Goal: Information Seeking & Learning: Learn about a topic

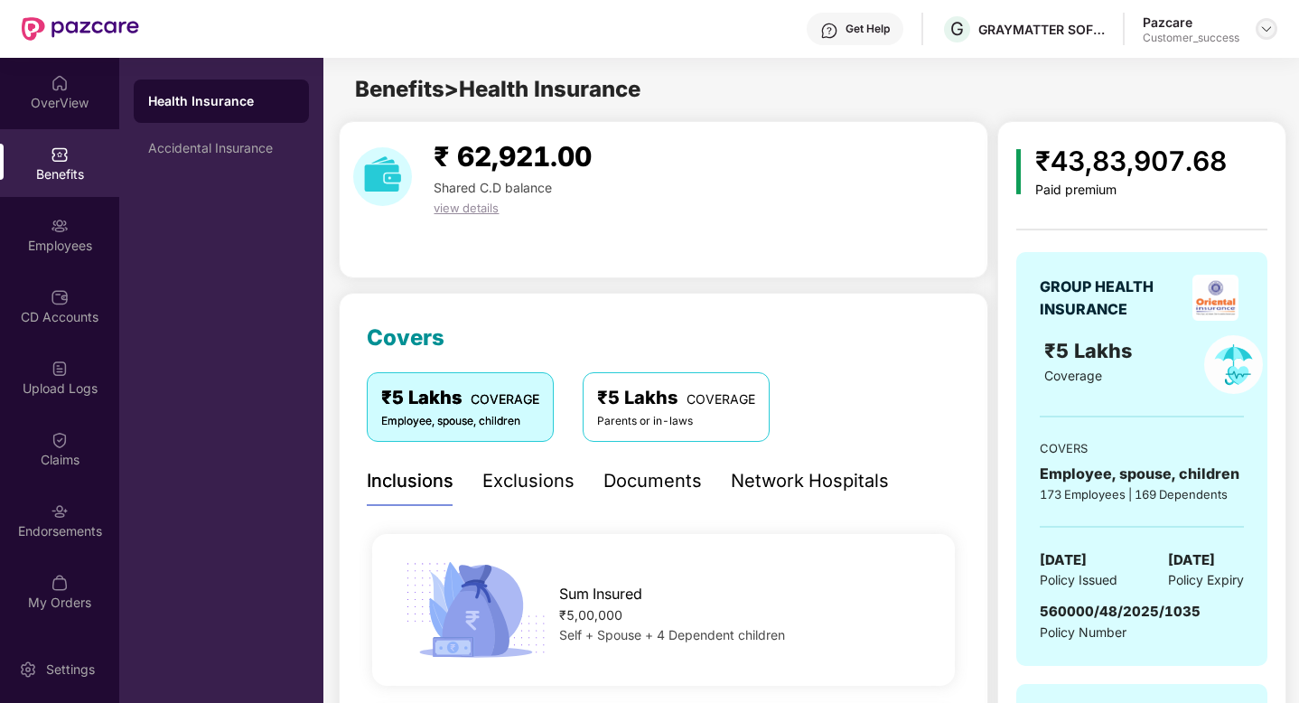
click at [1260, 29] on img at bounding box center [1266, 29] width 14 height 14
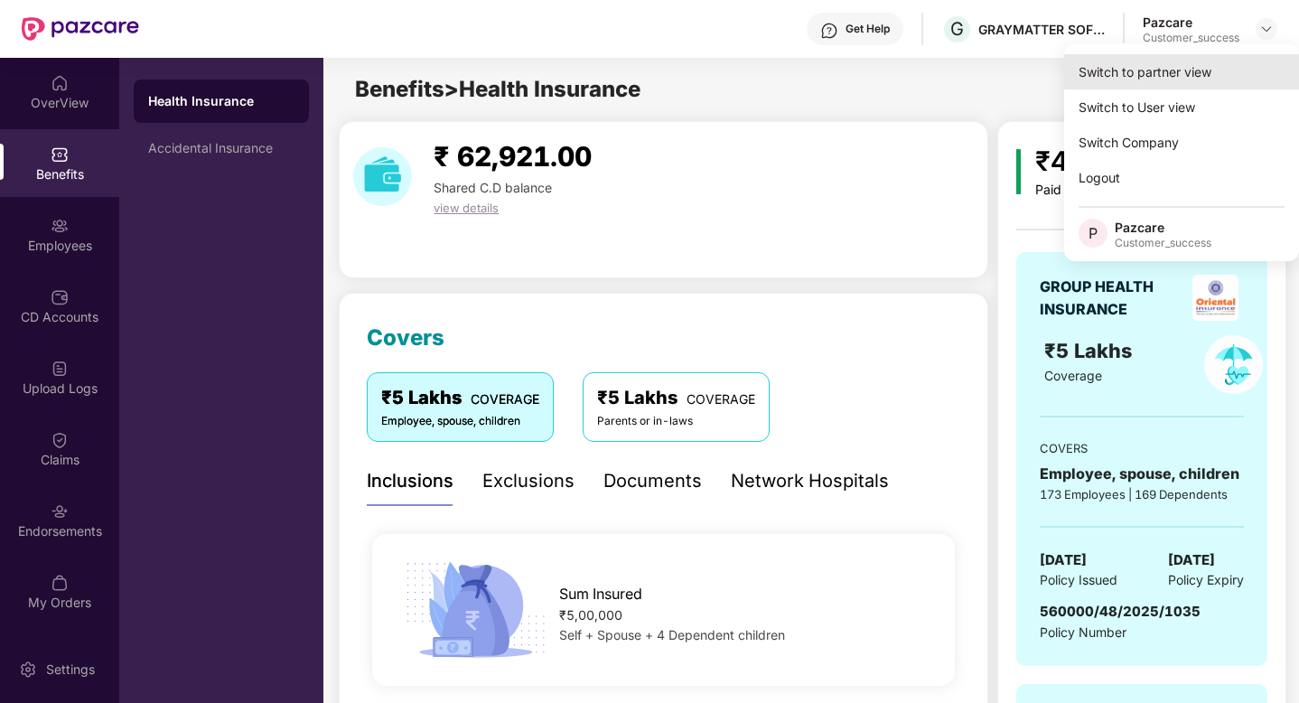
click at [1165, 70] on div "Switch to partner view" at bounding box center [1181, 71] width 235 height 35
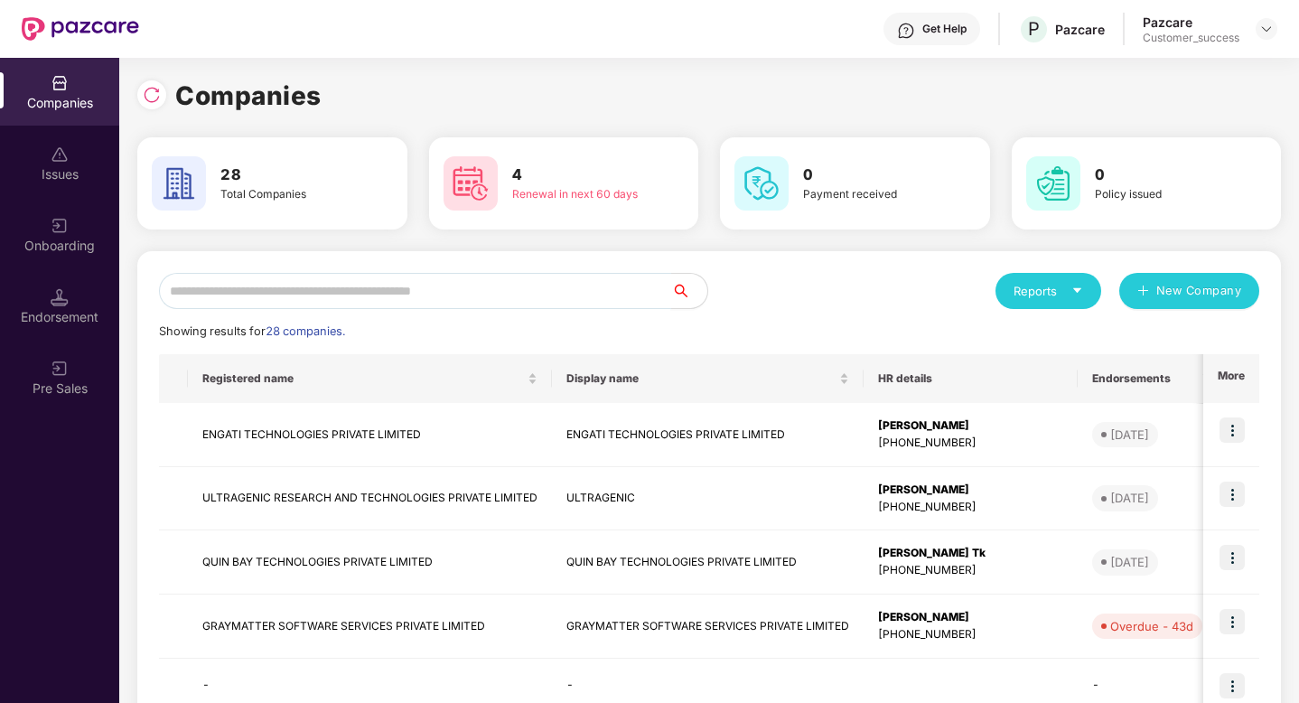
click at [250, 300] on input "text" at bounding box center [415, 291] width 512 height 36
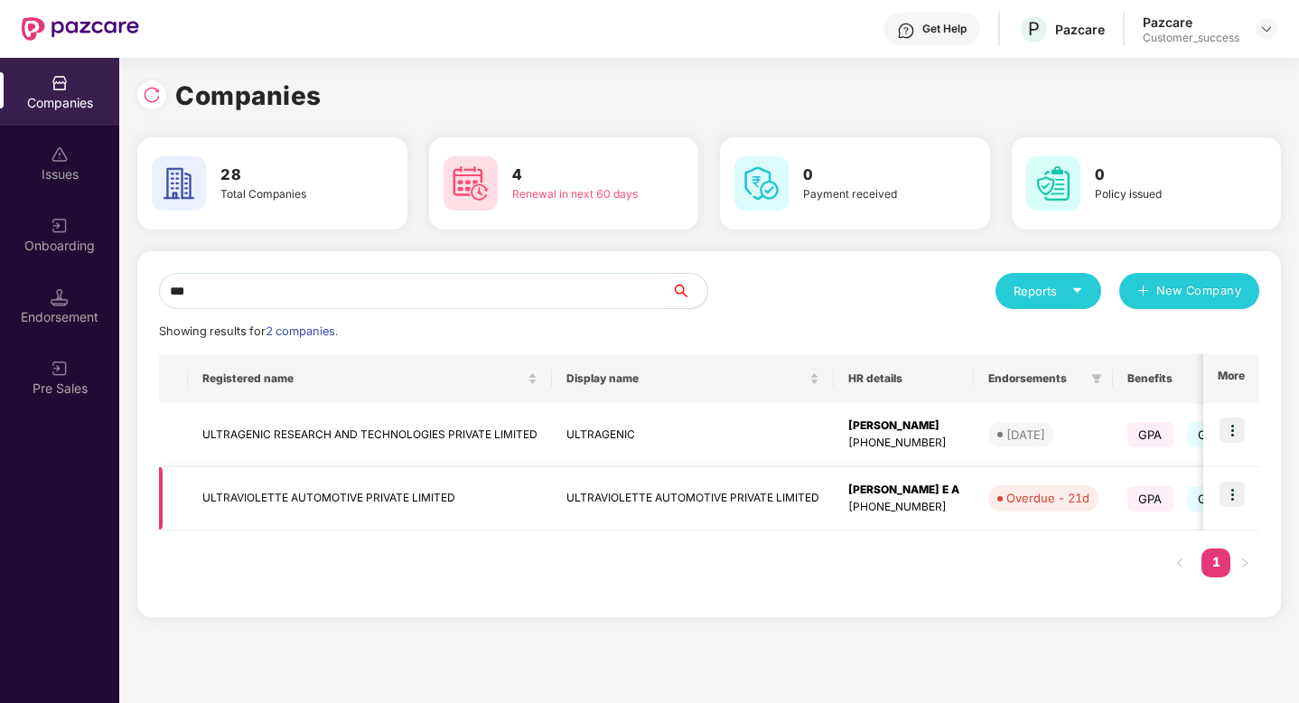
type input "***"
click at [1230, 490] on img at bounding box center [1232, 494] width 25 height 25
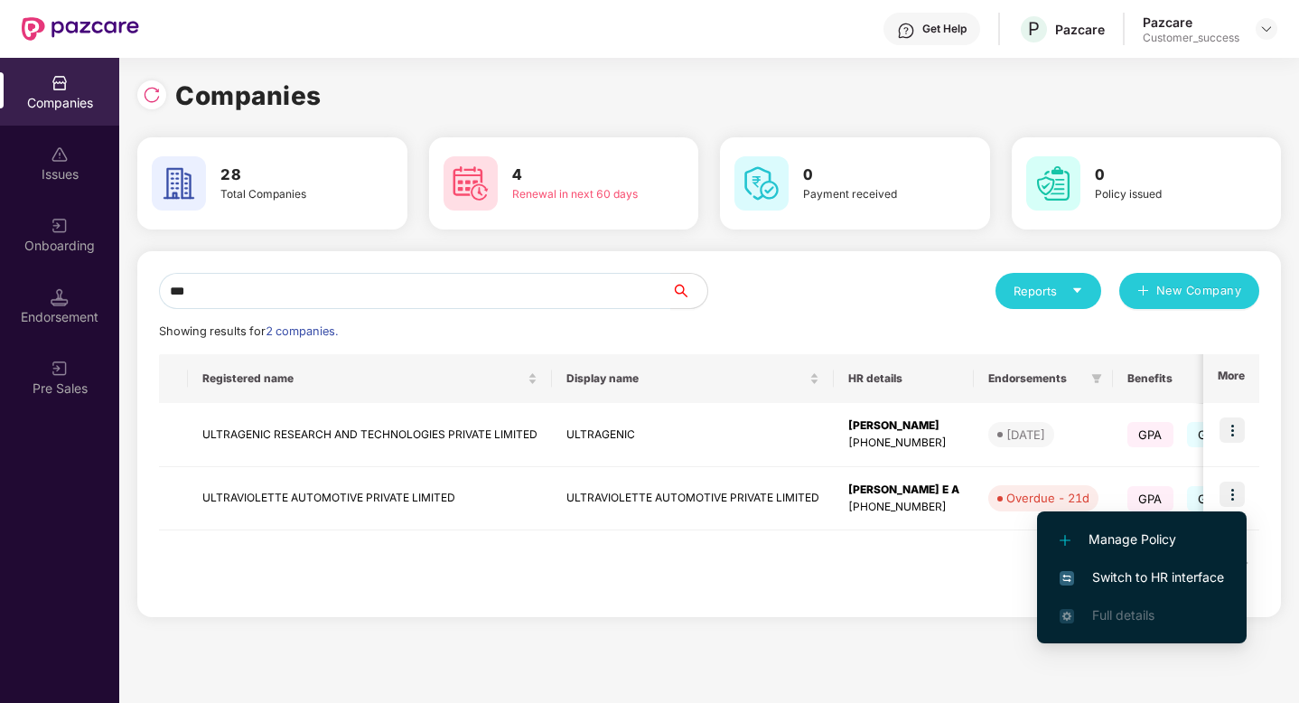
click at [1171, 575] on span "Switch to HR interface" at bounding box center [1142, 577] width 164 height 20
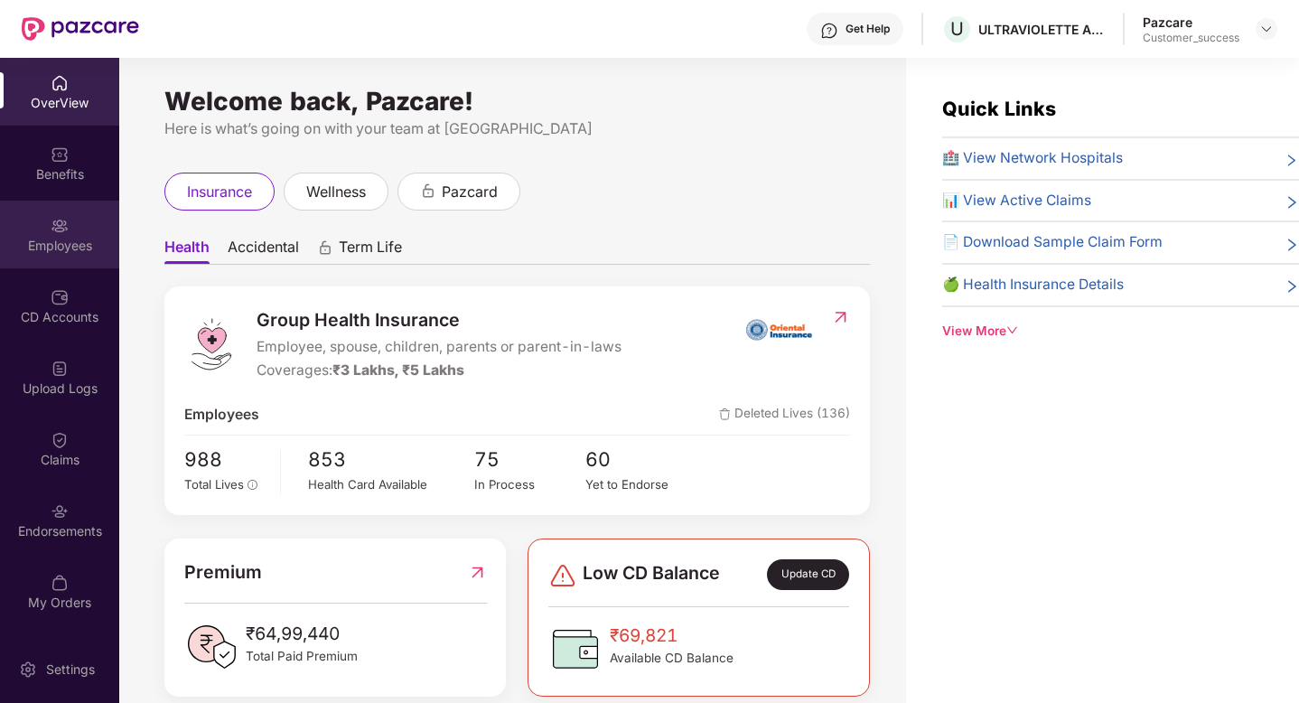
click at [31, 221] on div "Employees" at bounding box center [59, 235] width 119 height 68
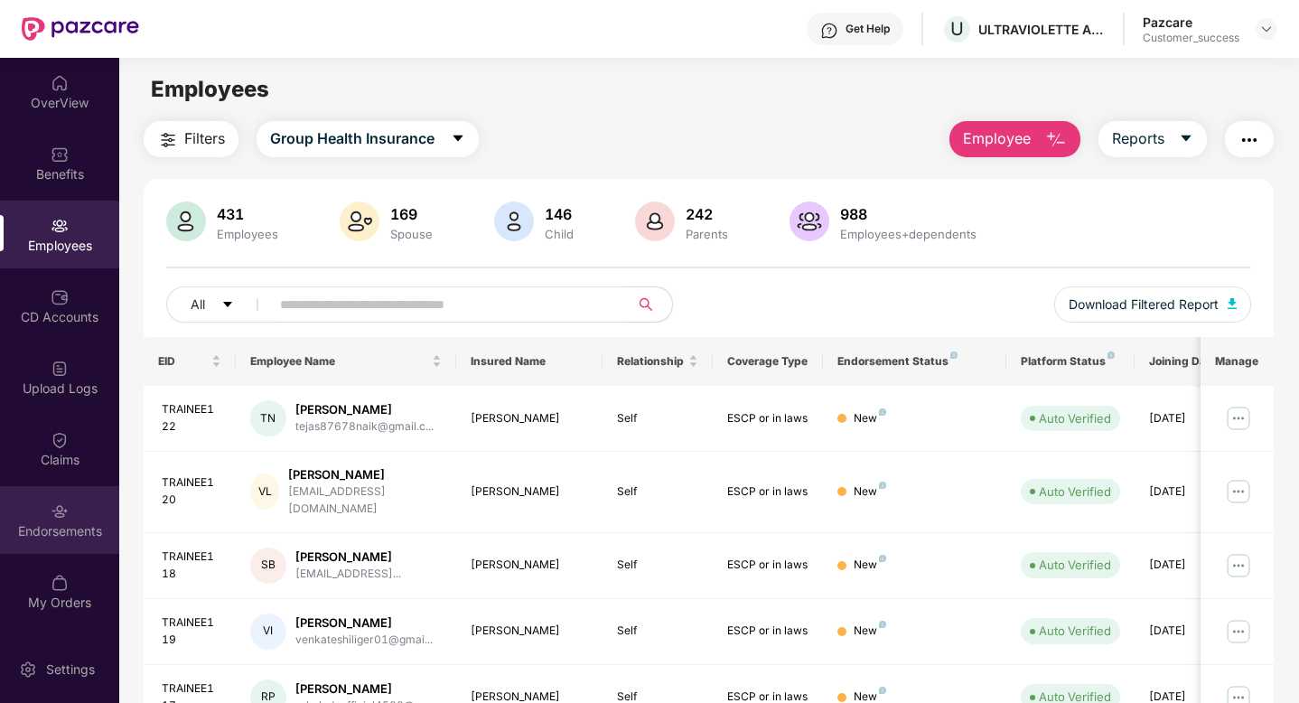
click at [45, 522] on div "Endorsements" at bounding box center [59, 531] width 119 height 18
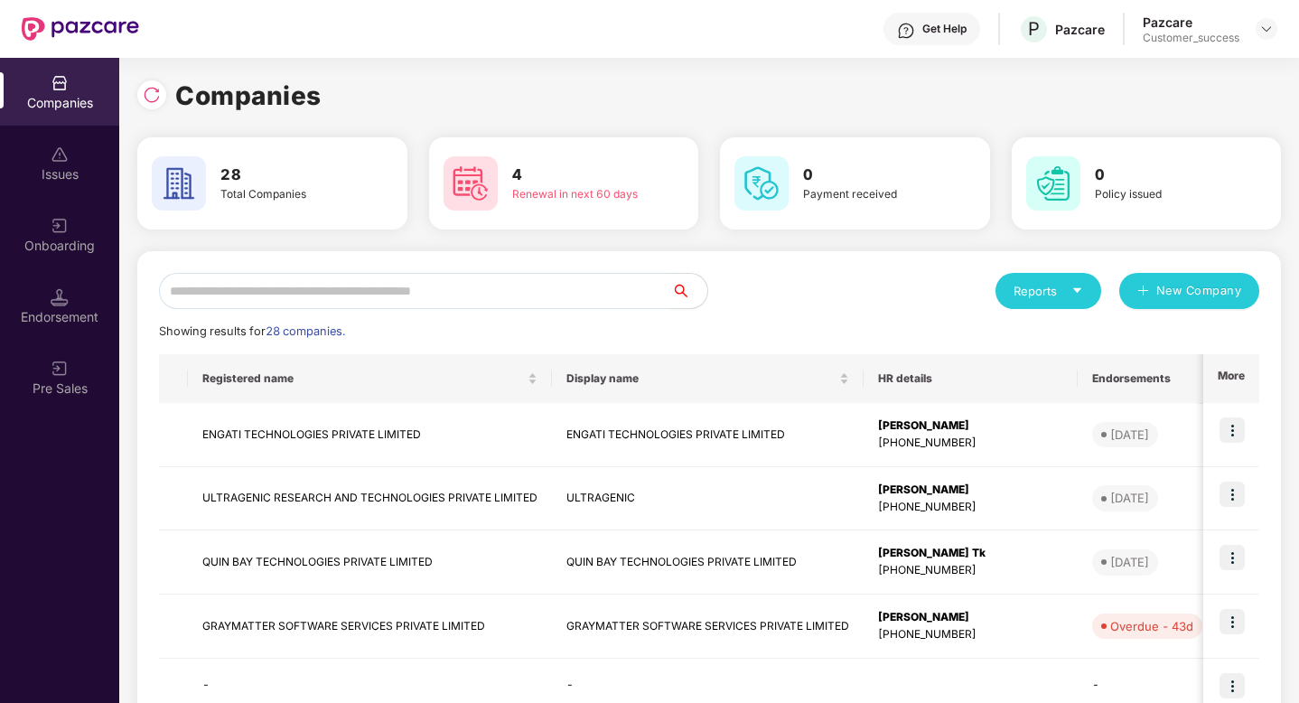
click at [232, 289] on input "text" at bounding box center [415, 291] width 512 height 36
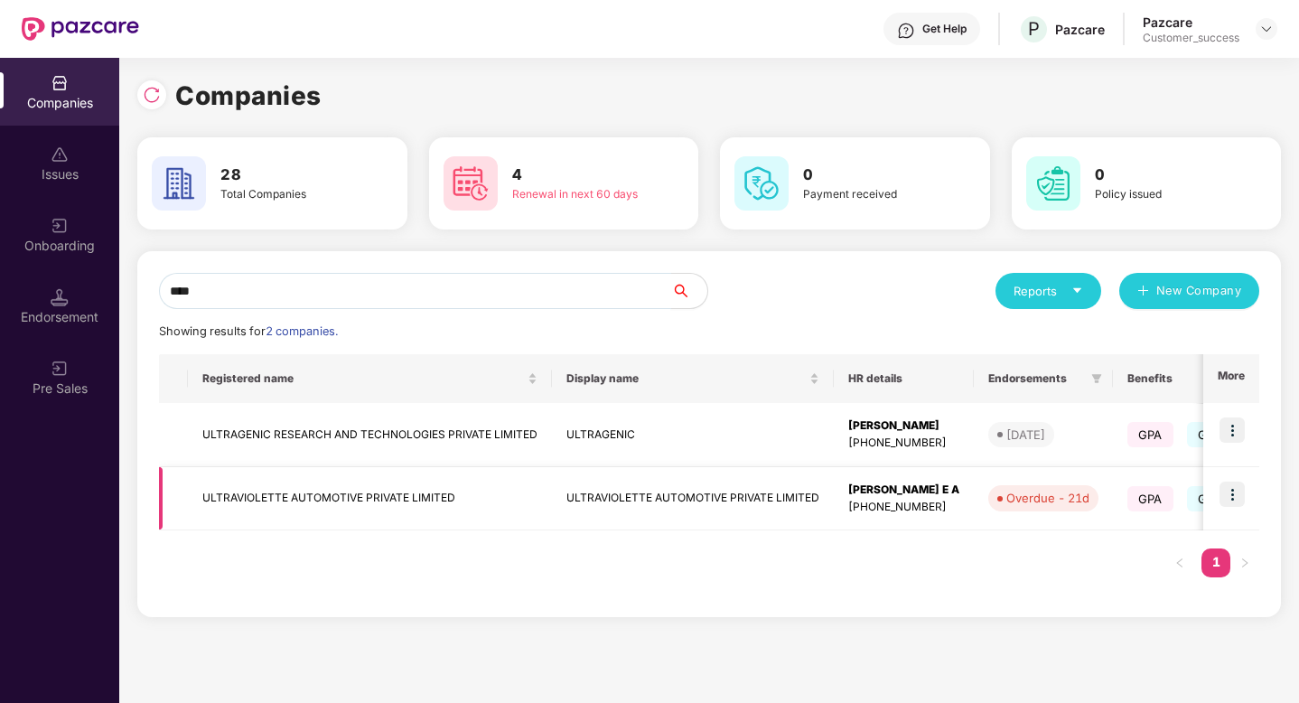
type input "****"
click at [1229, 488] on img at bounding box center [1232, 494] width 25 height 25
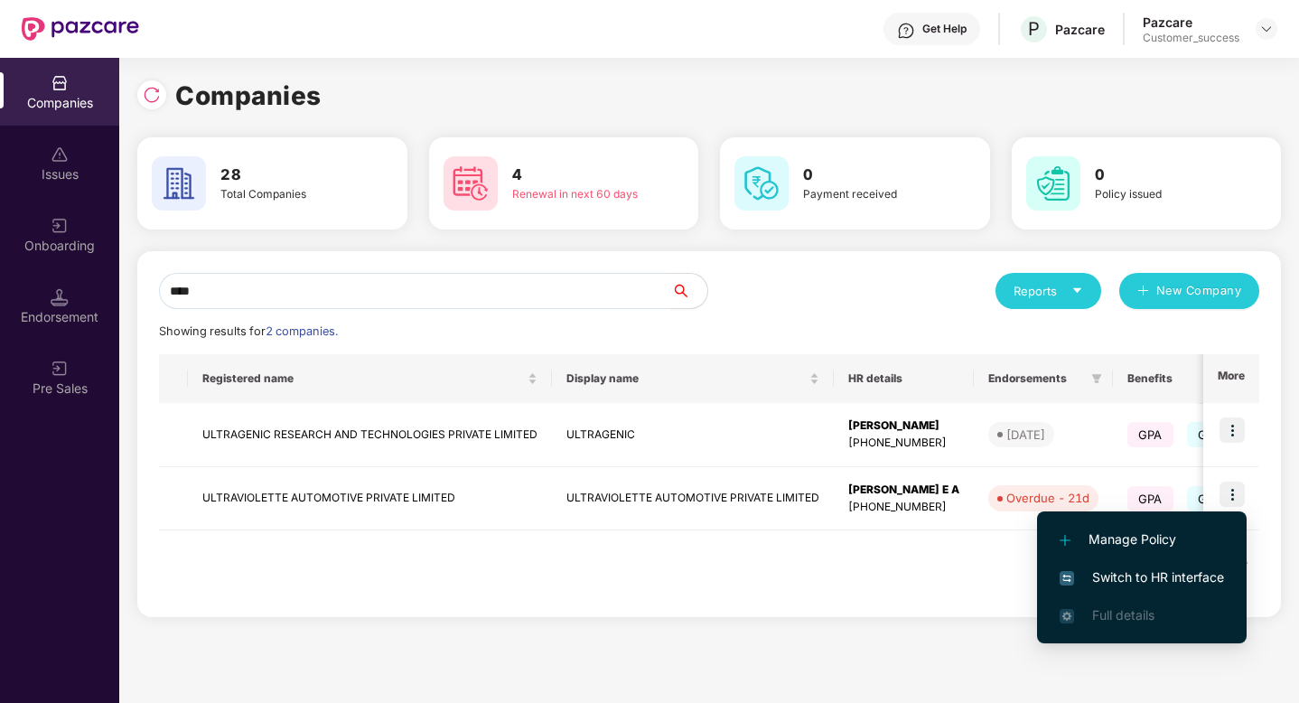
click at [1169, 576] on span "Switch to HR interface" at bounding box center [1142, 577] width 164 height 20
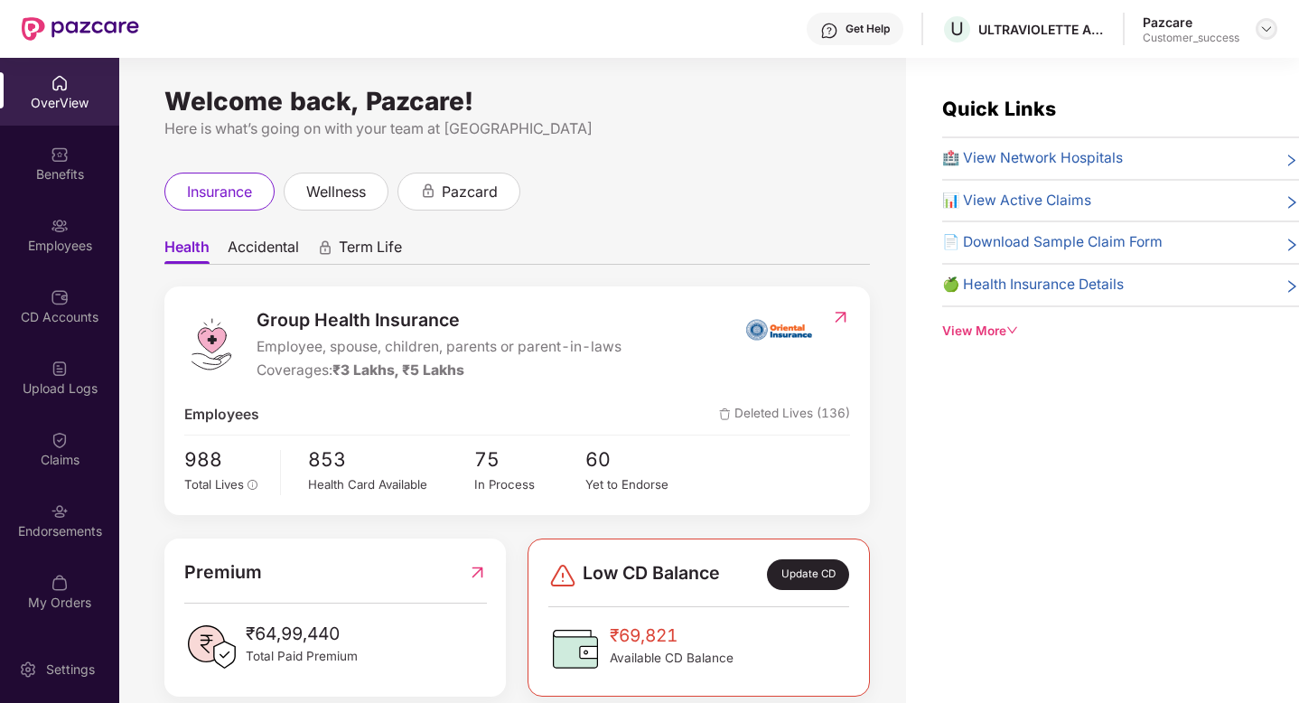
click at [1262, 28] on img at bounding box center [1266, 29] width 14 height 14
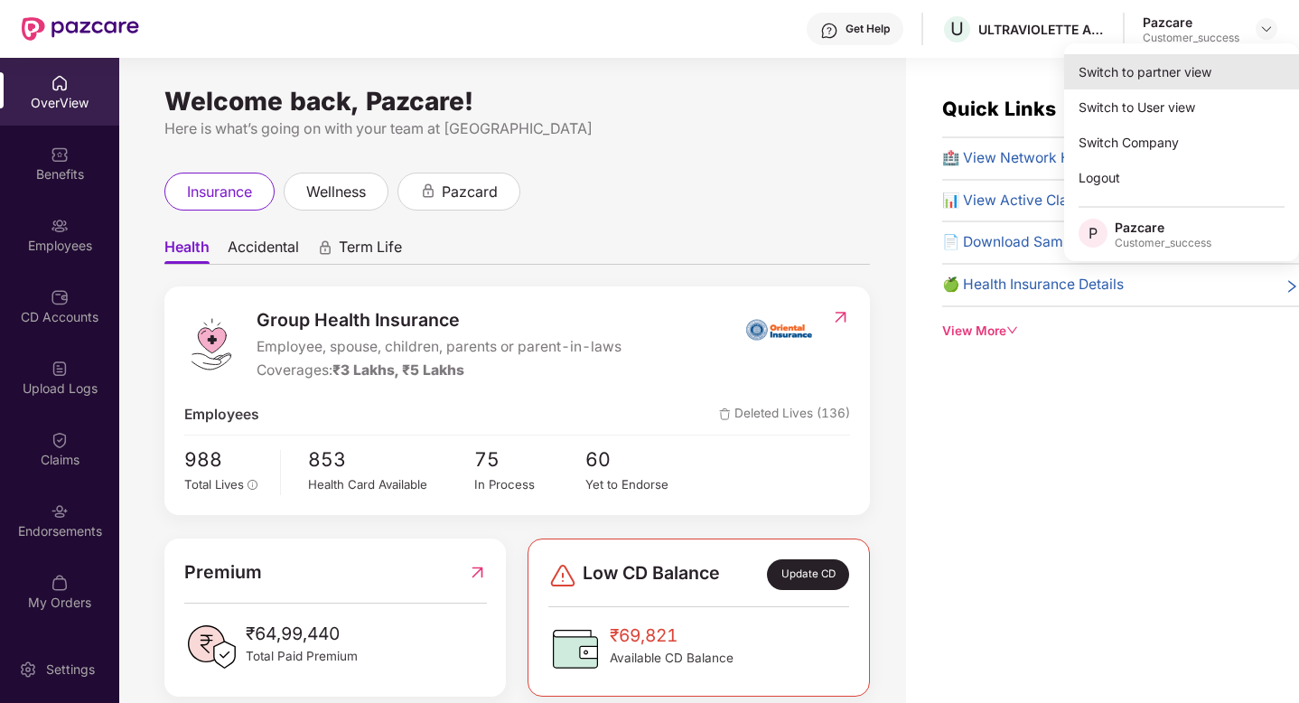
click at [1215, 70] on div "Switch to partner view" at bounding box center [1181, 71] width 235 height 35
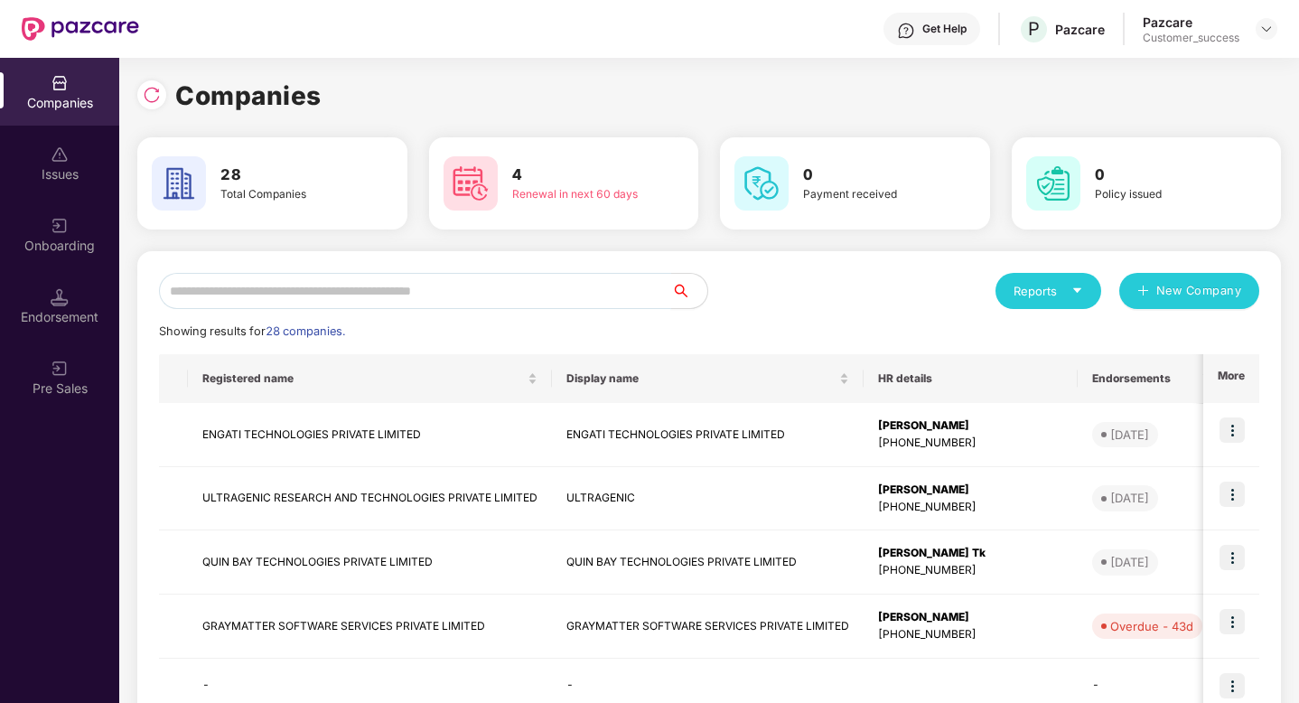
click at [538, 279] on input "text" at bounding box center [415, 291] width 512 height 36
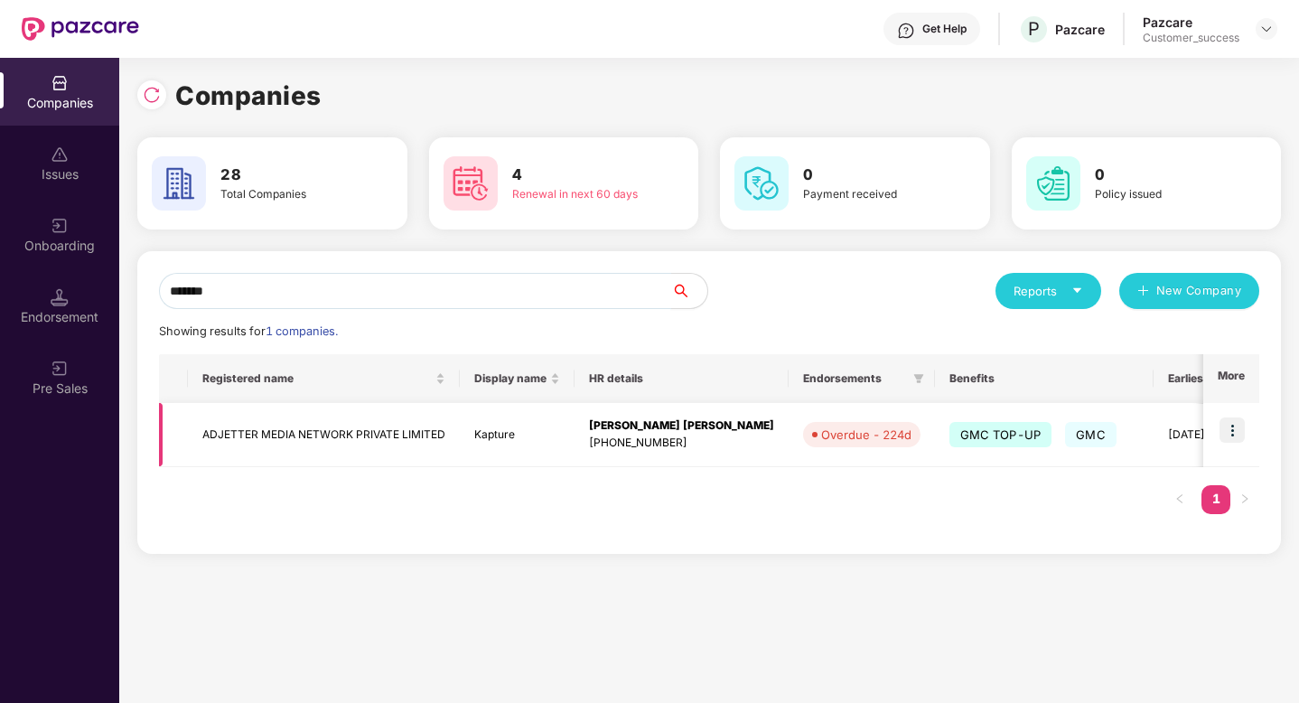
type input "*******"
click at [1230, 430] on img at bounding box center [1232, 429] width 25 height 25
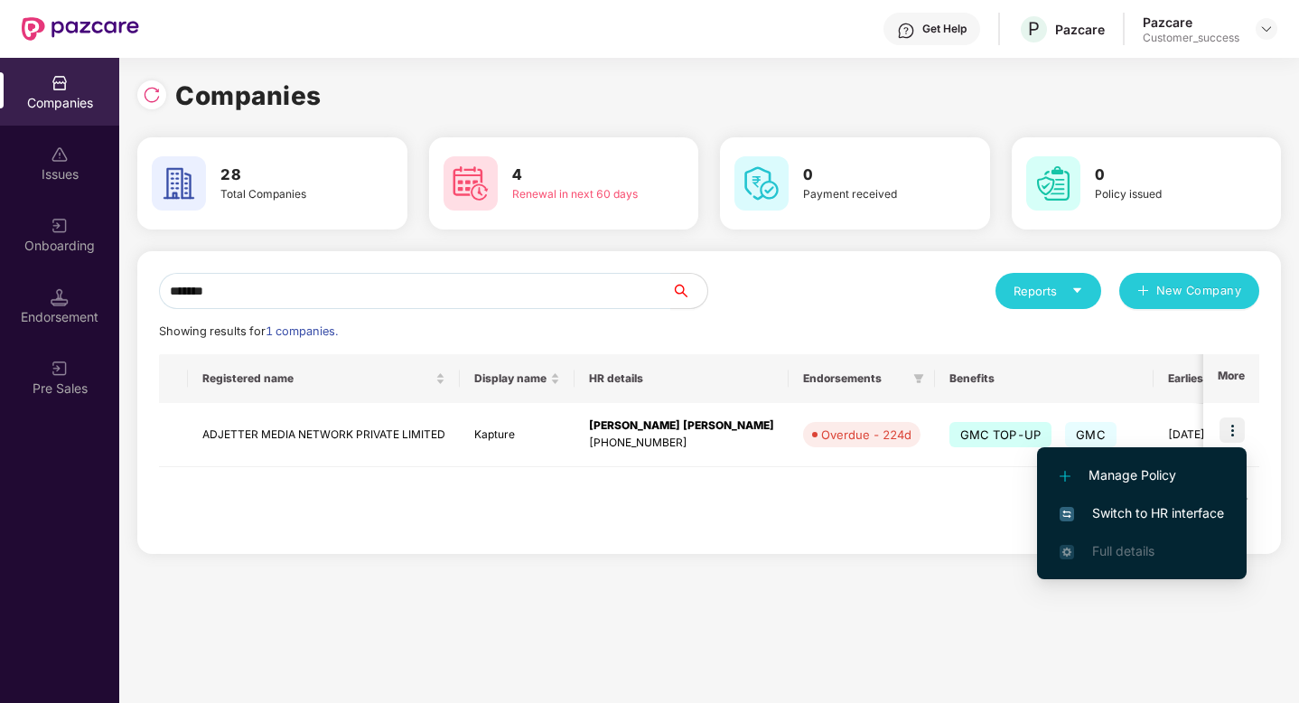
click at [1179, 507] on span "Switch to HR interface" at bounding box center [1142, 513] width 164 height 20
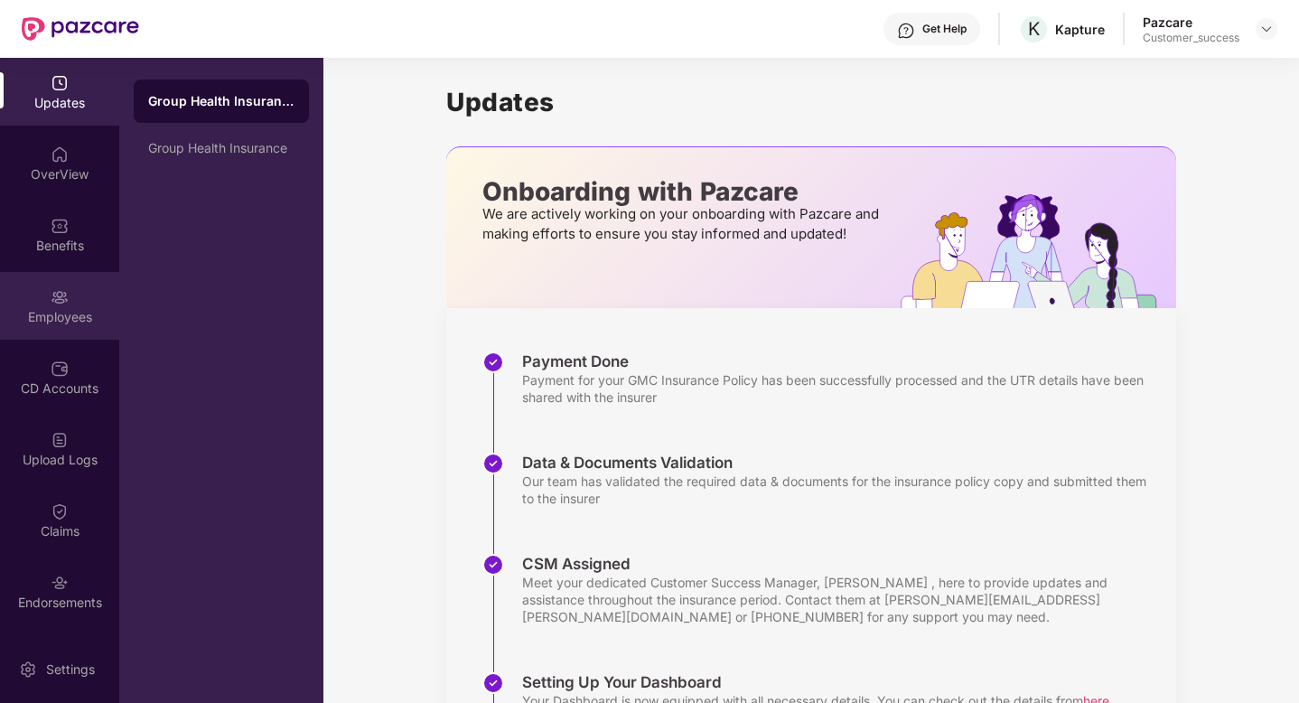
click at [55, 306] on div "Employees" at bounding box center [59, 306] width 119 height 68
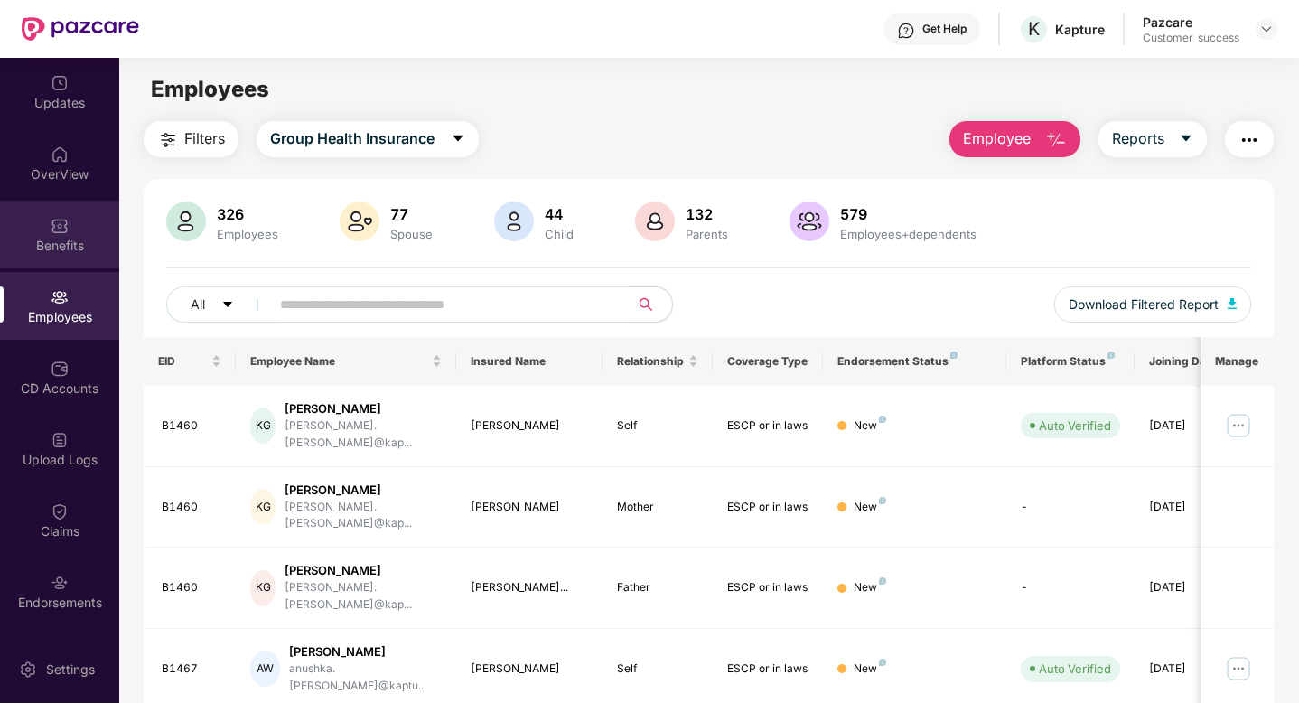
click at [64, 215] on div at bounding box center [60, 224] width 18 height 18
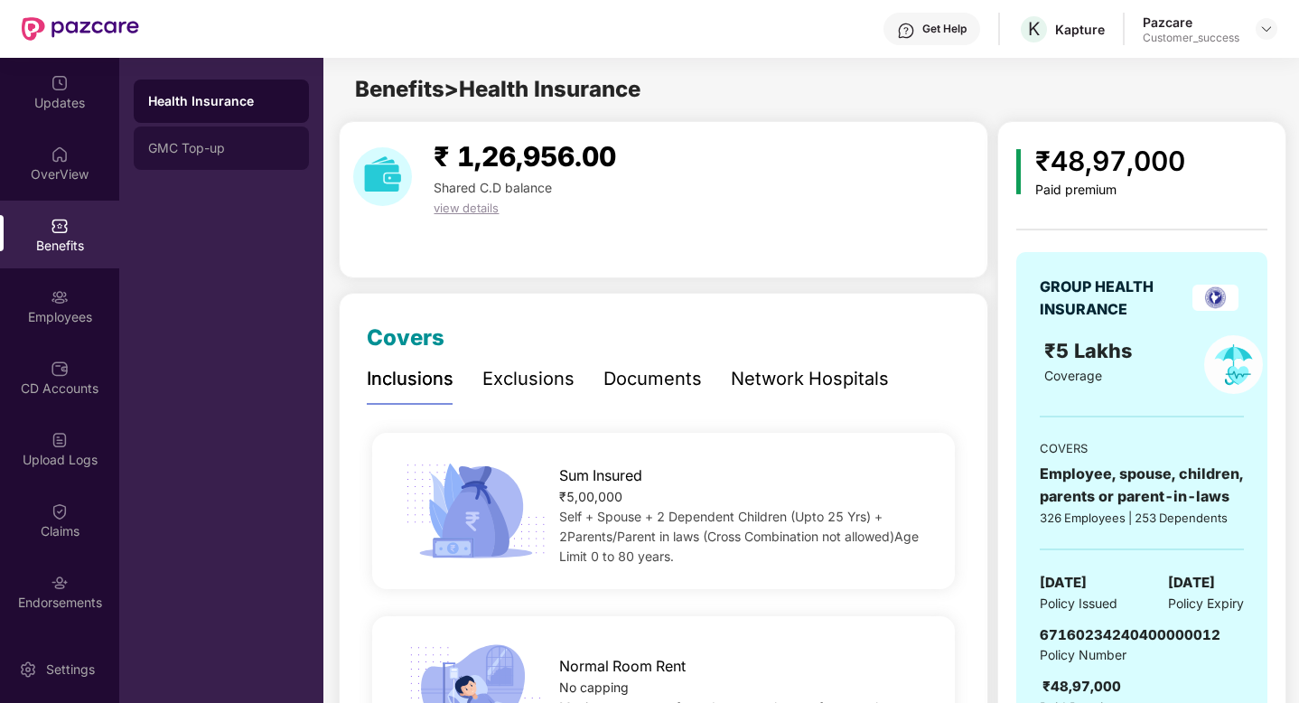
click at [193, 143] on div "GMC Top-up" at bounding box center [221, 148] width 146 height 14
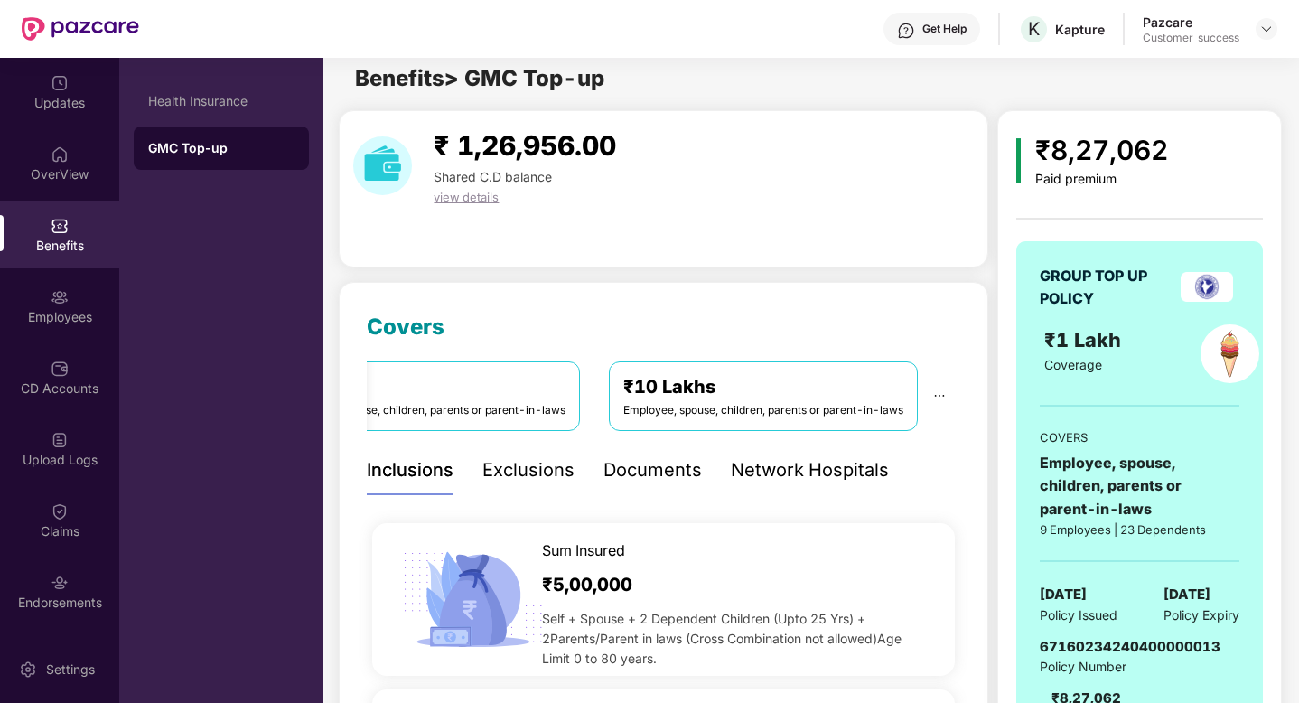
scroll to position [9, 0]
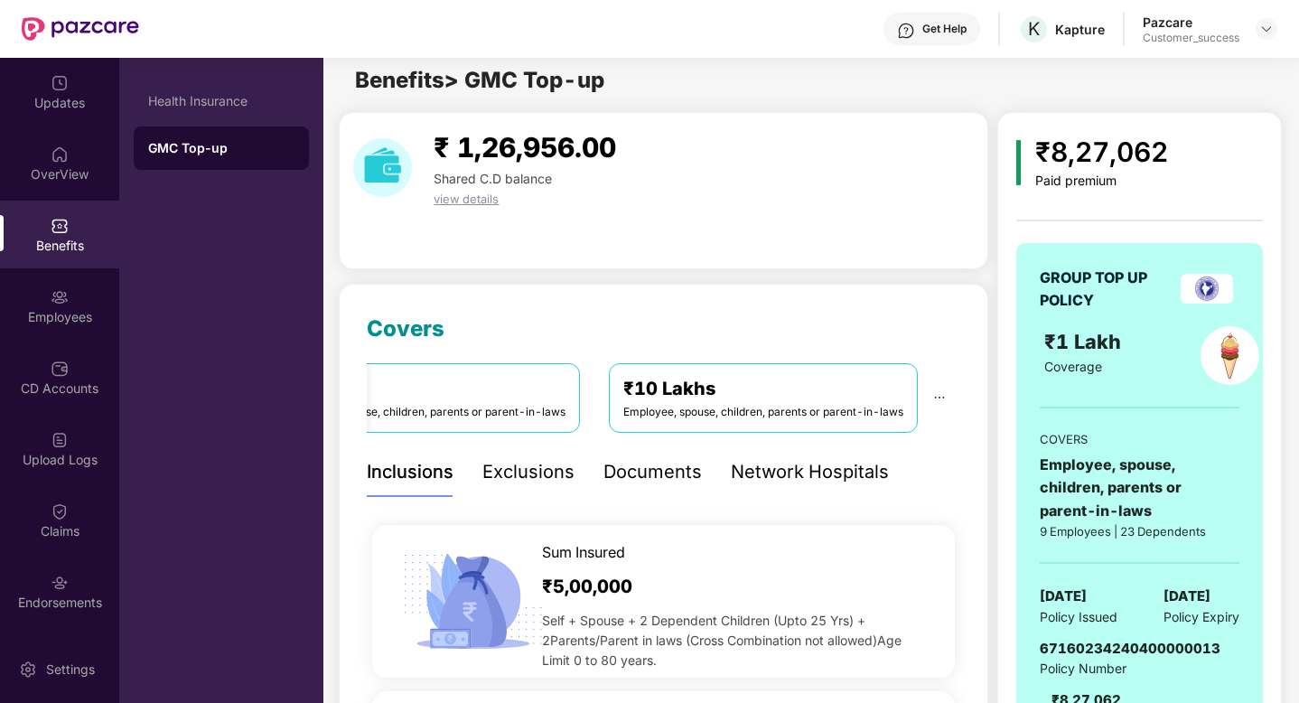
click at [654, 465] on div "Documents" at bounding box center [652, 472] width 98 height 28
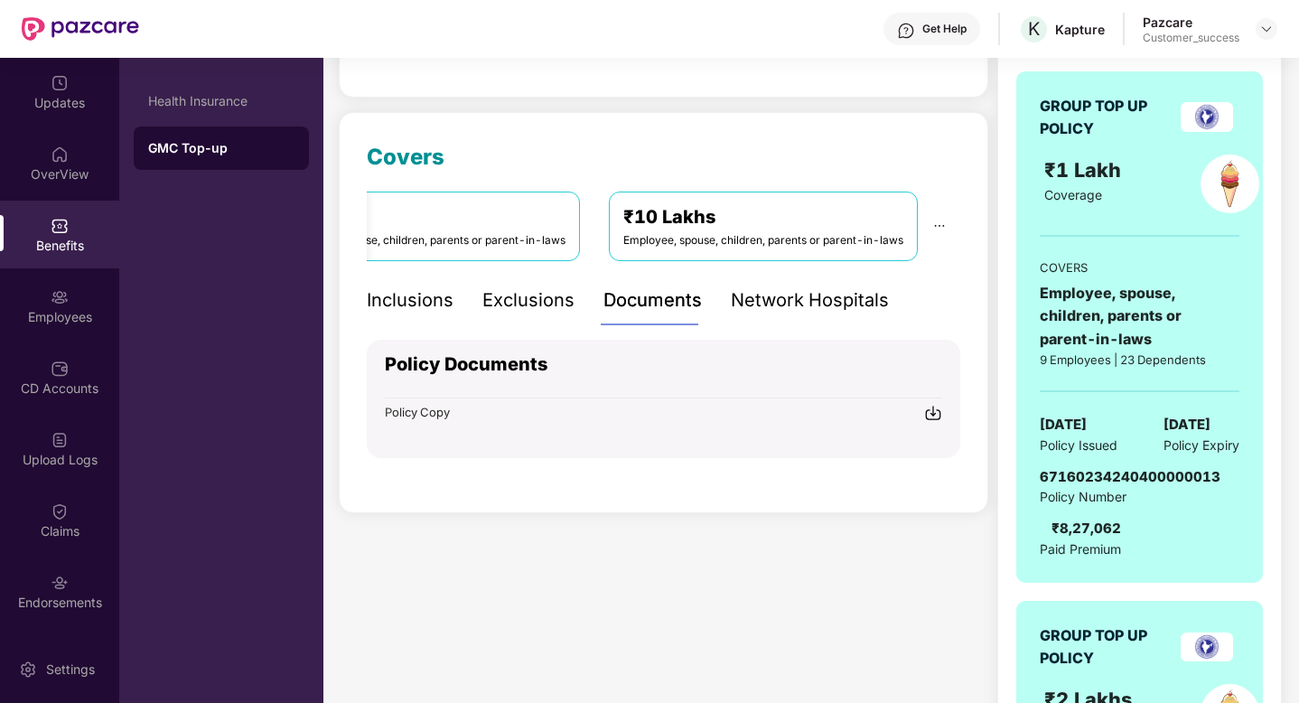
scroll to position [215, 0]
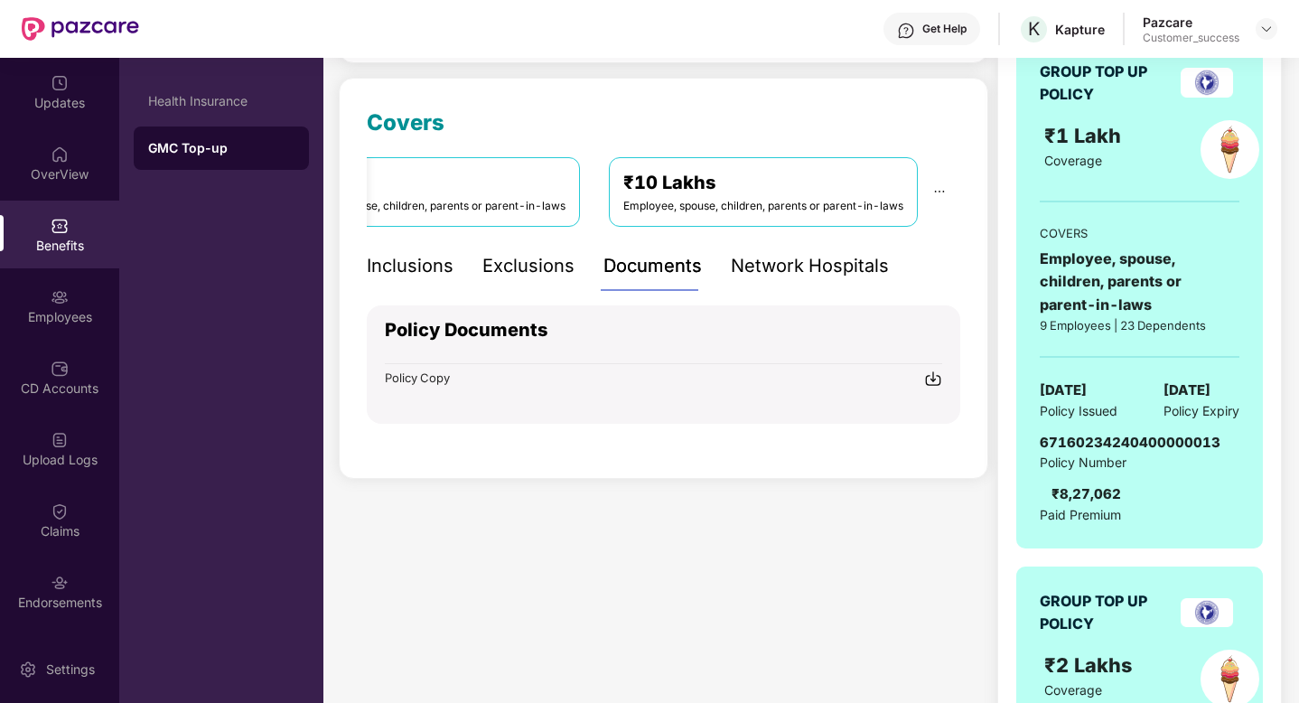
click at [496, 263] on div "Exclusions" at bounding box center [528, 266] width 92 height 28
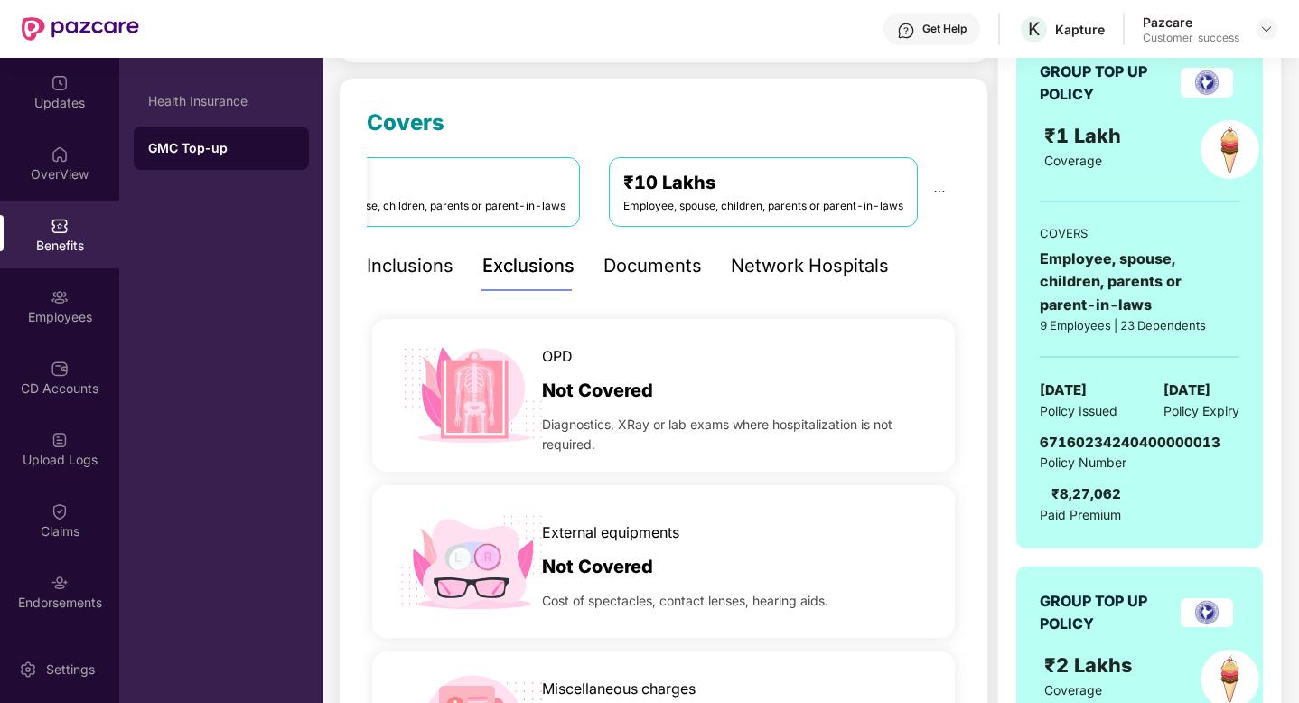
click at [757, 262] on div "Network Hospitals" at bounding box center [810, 266] width 158 height 28
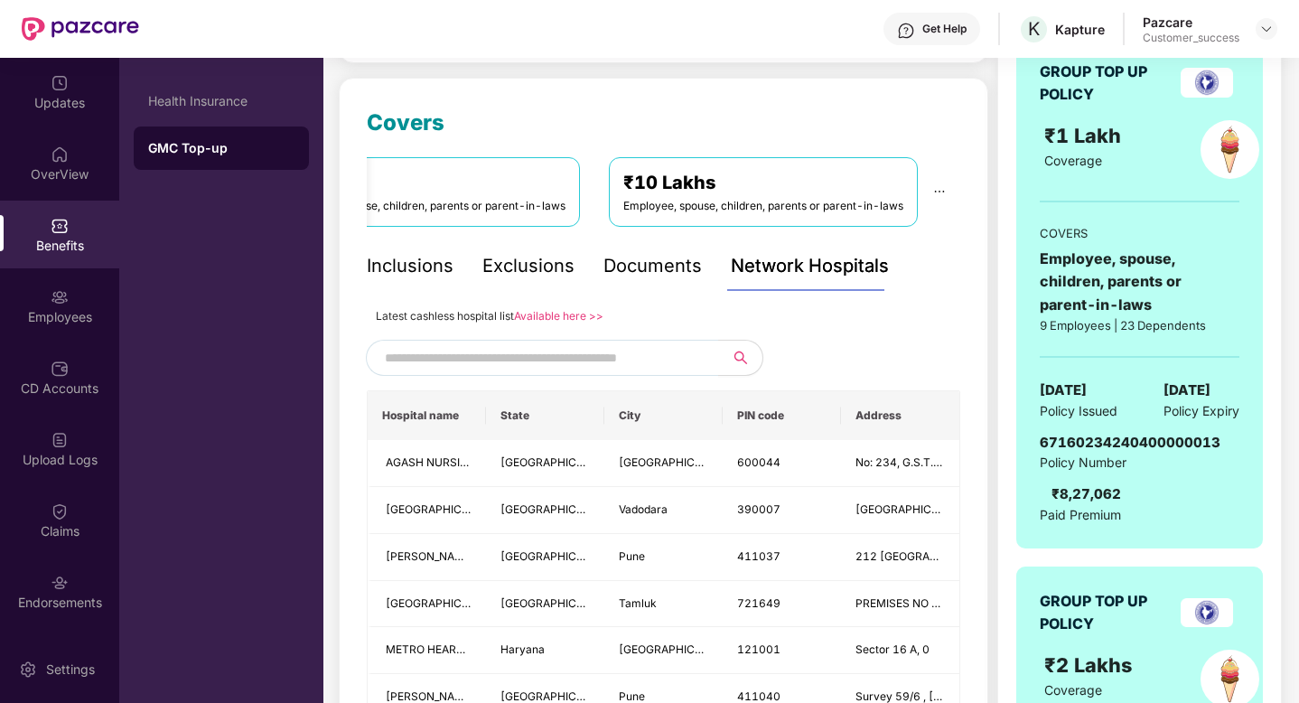
click at [535, 317] on link "Available here >>" at bounding box center [558, 316] width 89 height 14
click at [1269, 33] on img at bounding box center [1266, 29] width 14 height 14
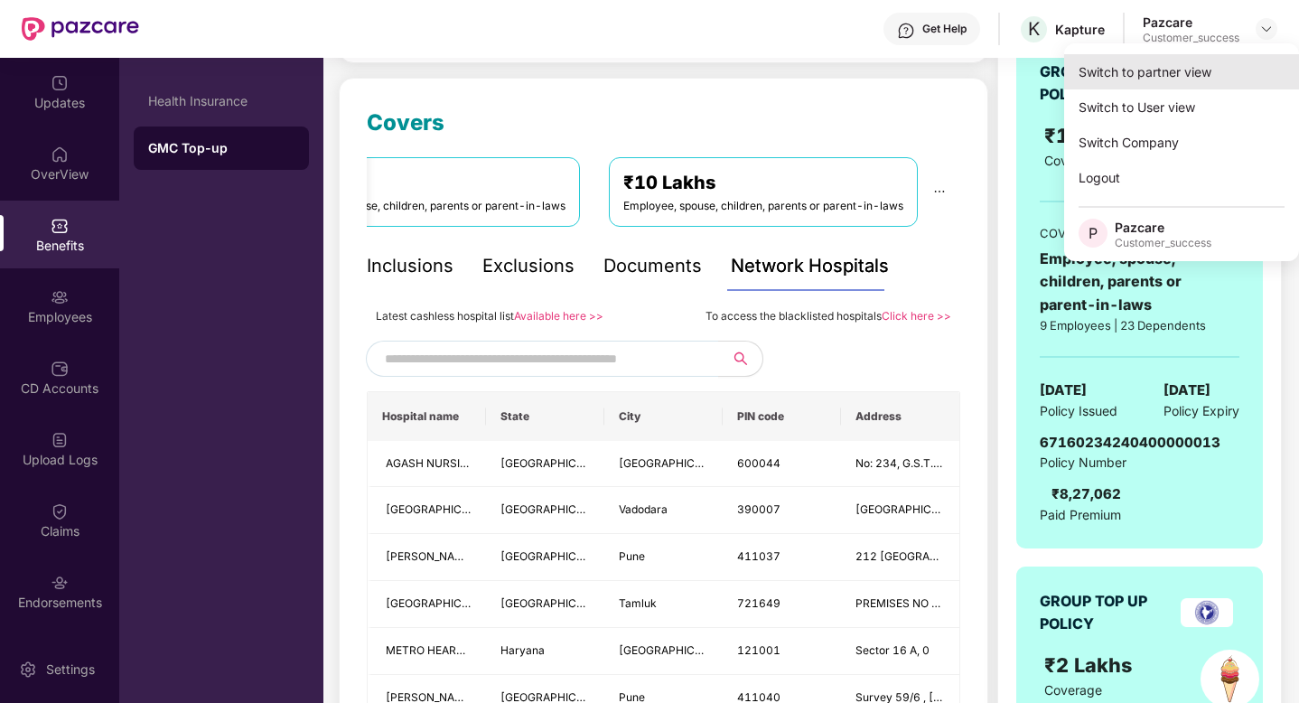
click at [1214, 65] on div "Switch to partner view" at bounding box center [1181, 71] width 235 height 35
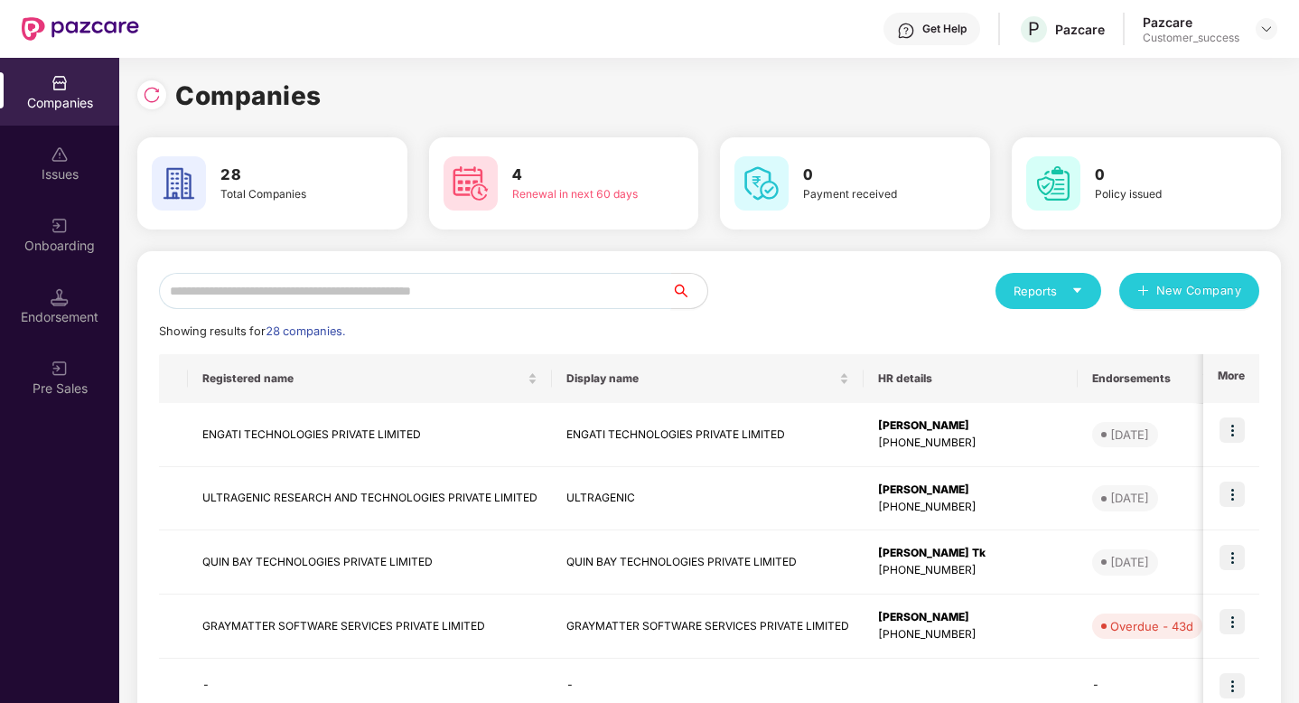
click at [442, 294] on input "text" at bounding box center [415, 291] width 512 height 36
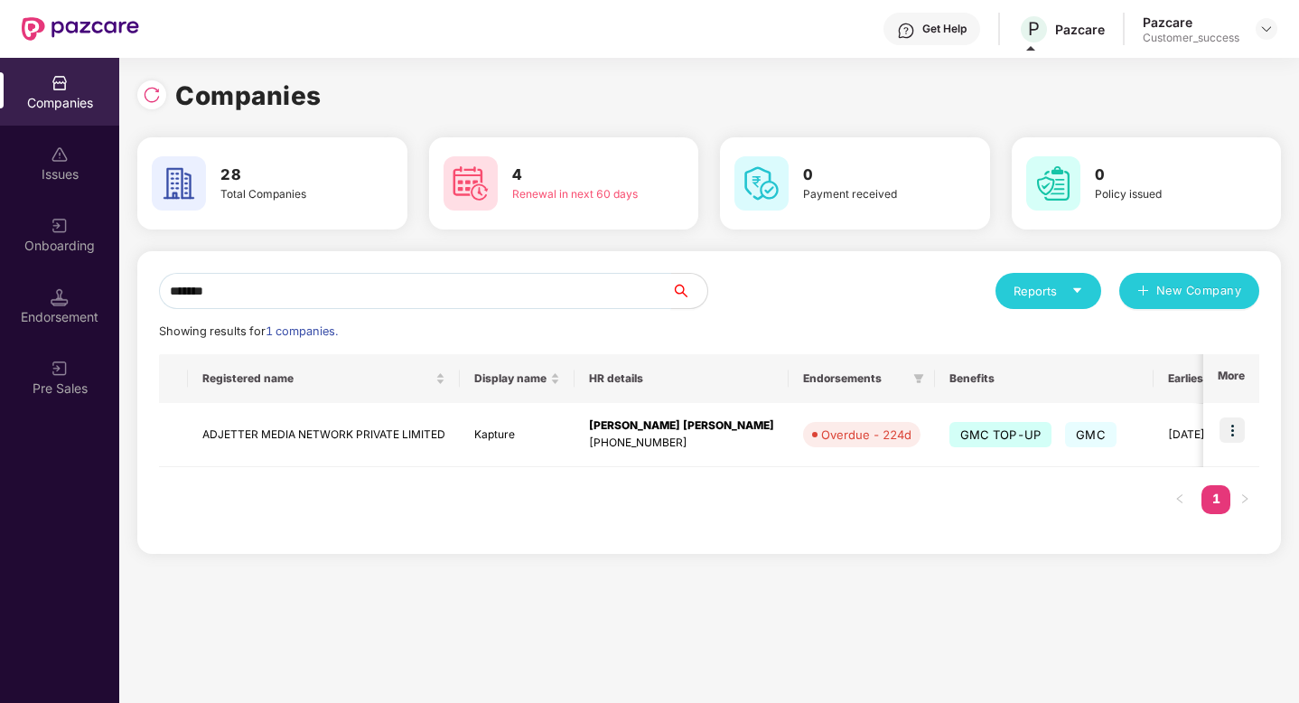
drag, startPoint x: 448, startPoint y: 285, endPoint x: 215, endPoint y: 285, distance: 233.1
click at [235, 285] on input "*******" at bounding box center [415, 291] width 512 height 36
type input "*"
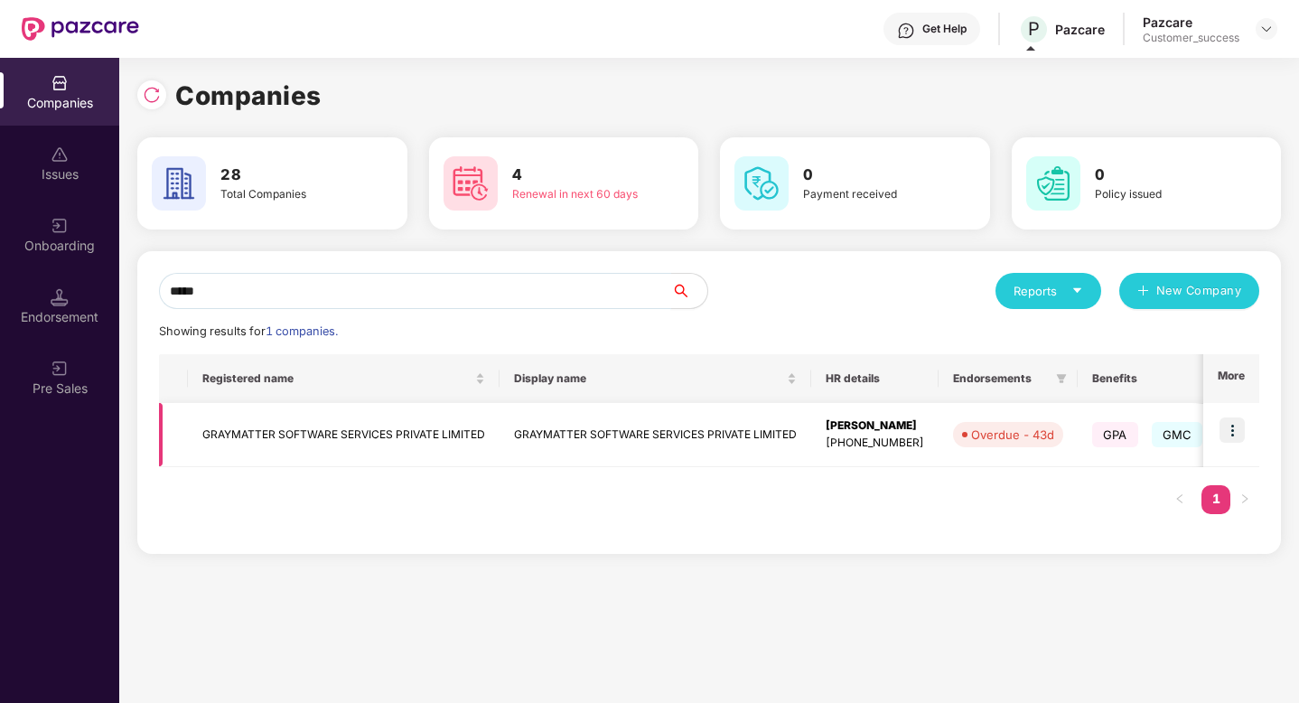
type input "*****"
click at [1229, 435] on img at bounding box center [1232, 429] width 25 height 25
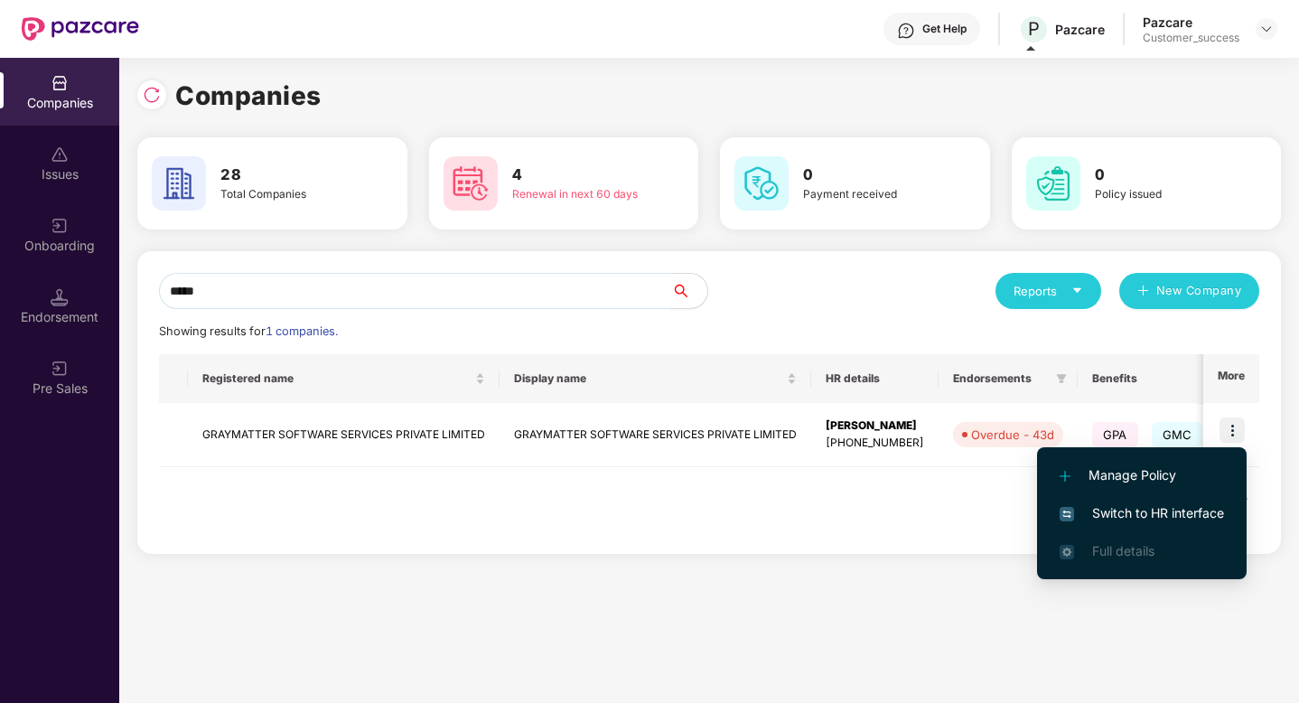
click at [1179, 506] on span "Switch to HR interface" at bounding box center [1142, 513] width 164 height 20
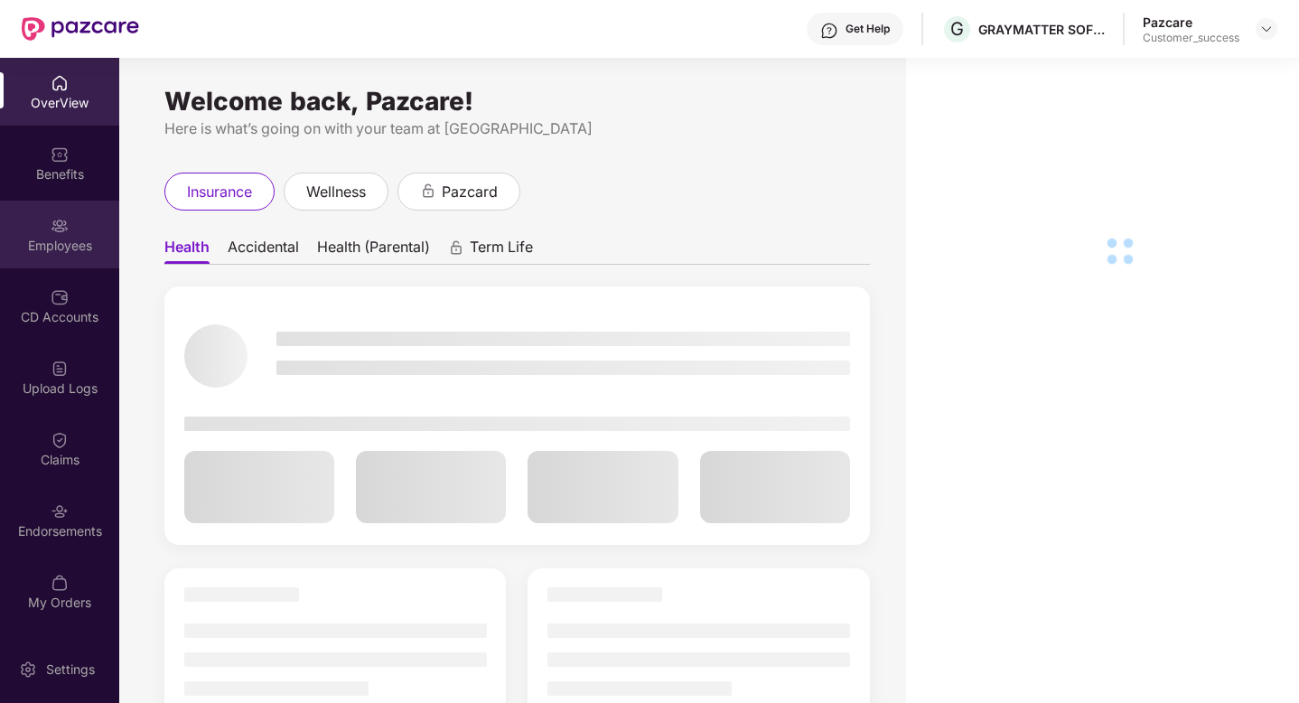
click at [33, 240] on div "Employees" at bounding box center [59, 246] width 119 height 18
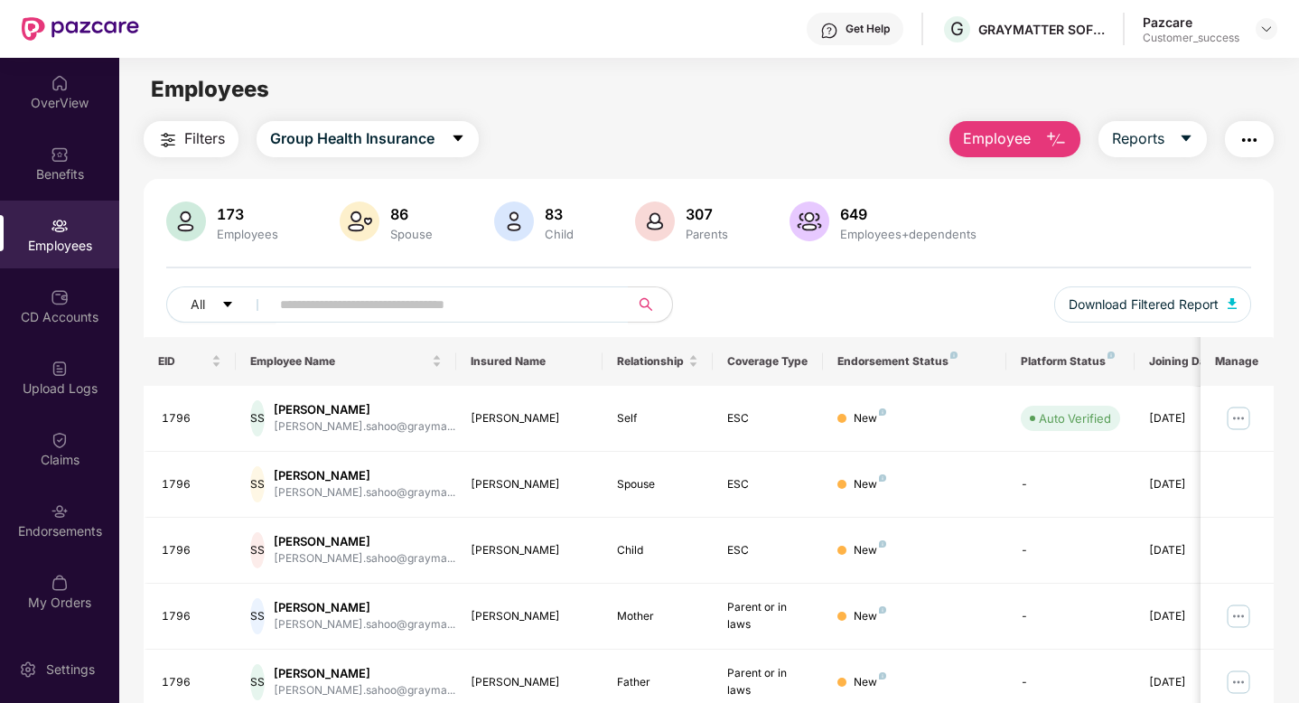
click at [201, 138] on span "Filters" at bounding box center [204, 138] width 41 height 23
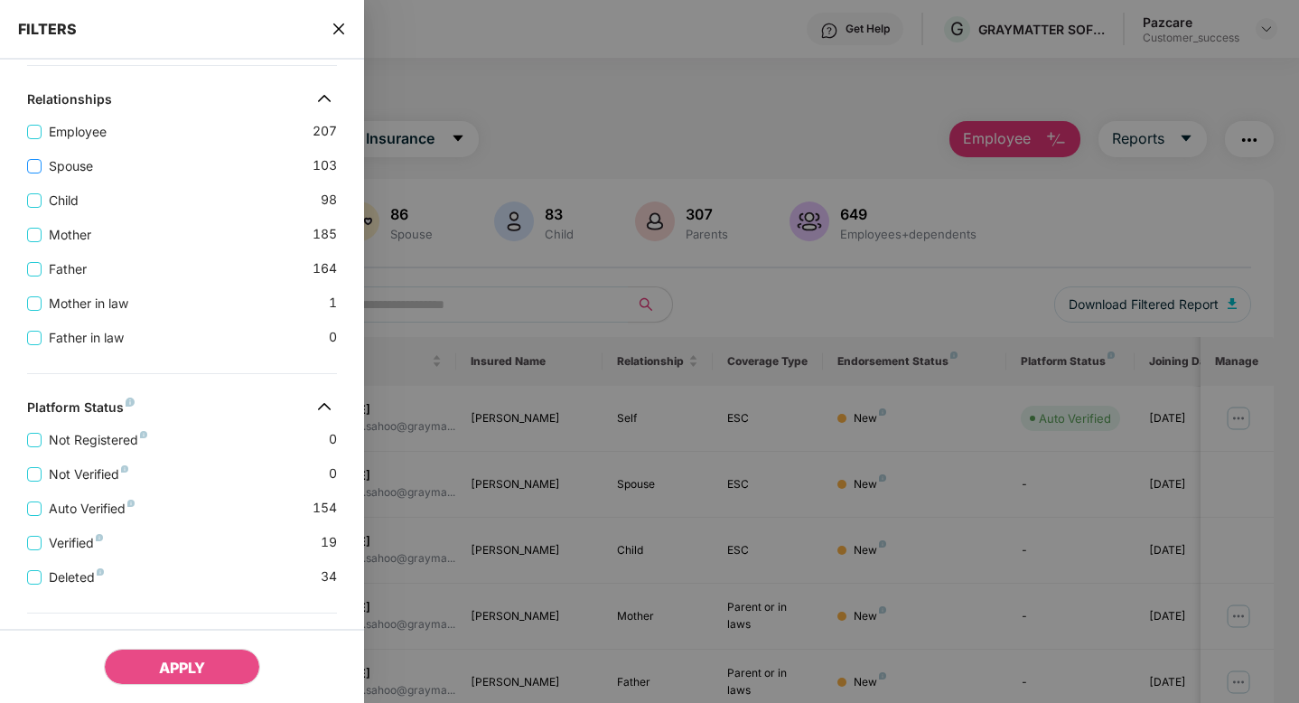
scroll to position [605, 0]
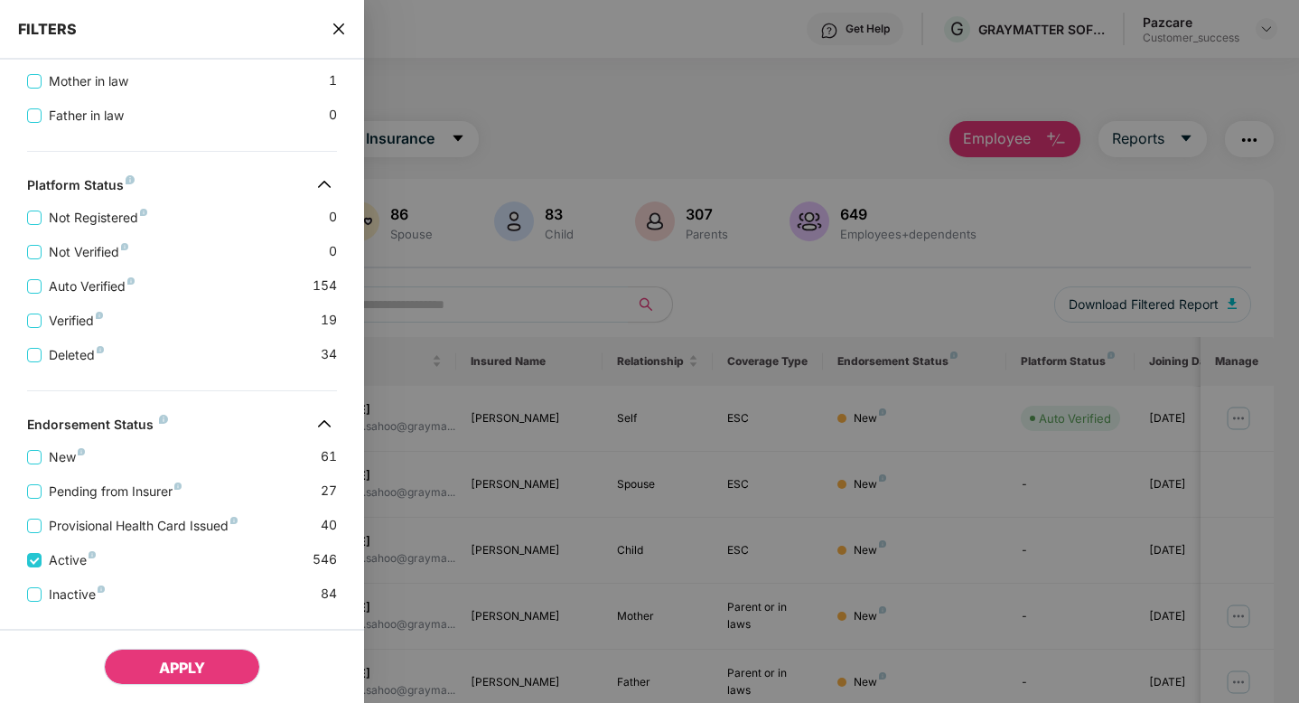
click at [155, 659] on button "APPLY" at bounding box center [182, 667] width 156 height 36
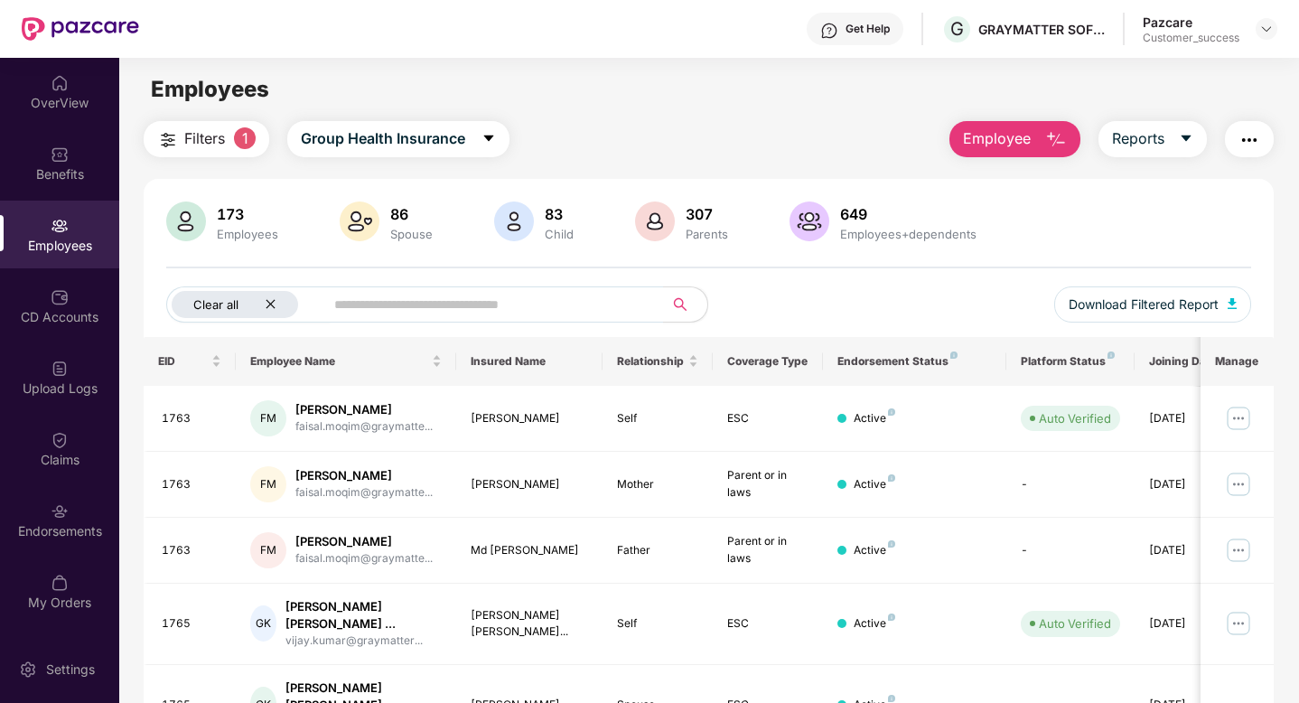
click at [272, 299] on icon "close" at bounding box center [271, 304] width 12 height 12
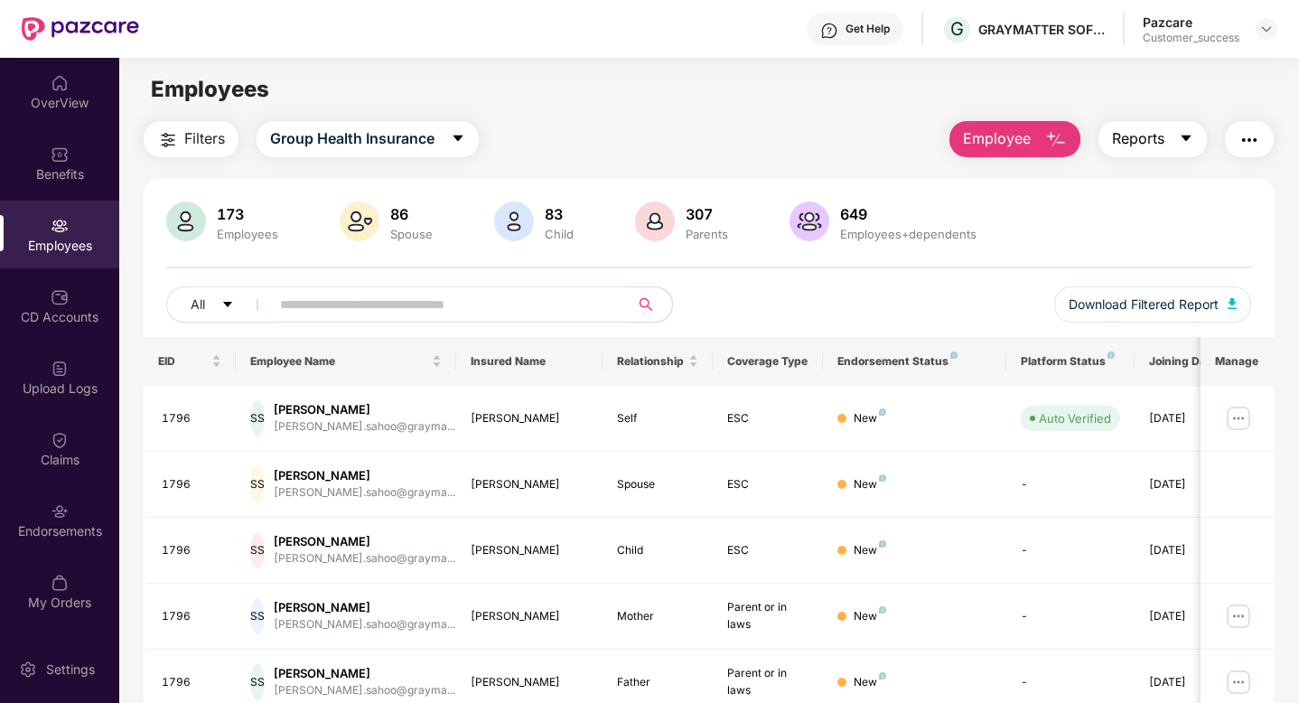
click at [1119, 136] on span "Reports" at bounding box center [1138, 138] width 52 height 23
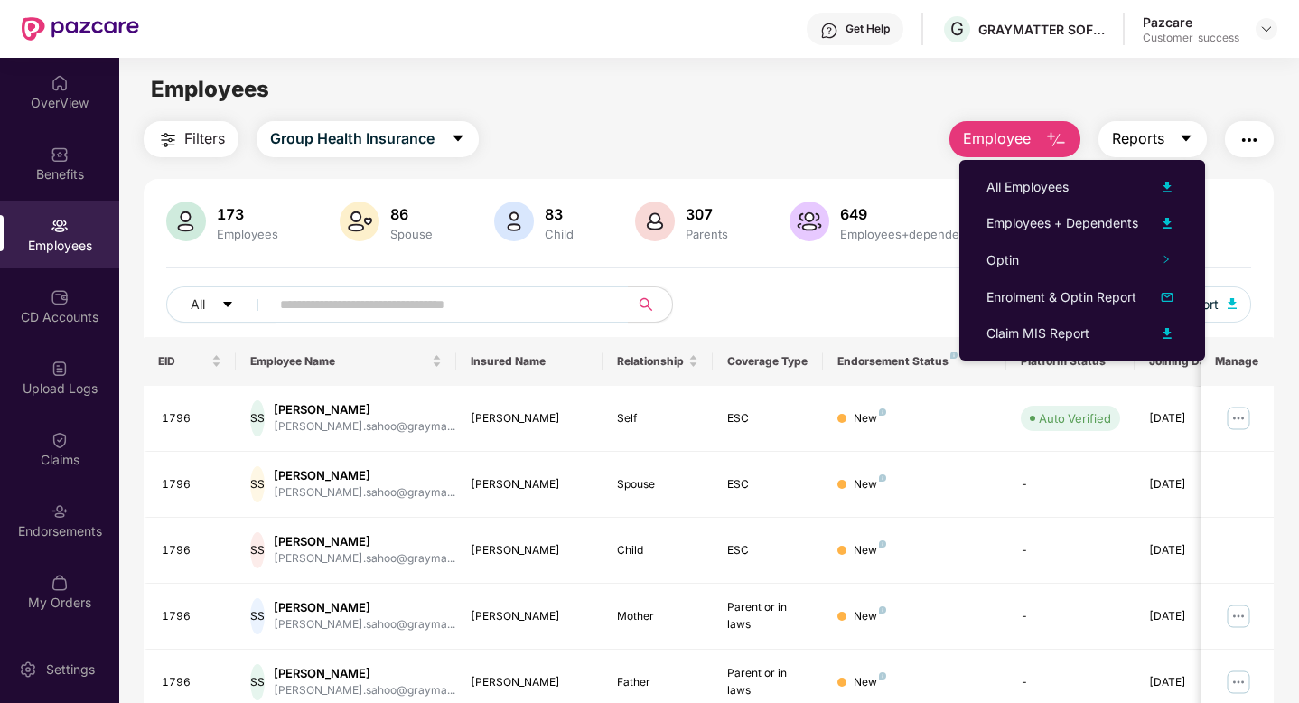
click at [1120, 136] on span "Reports" at bounding box center [1138, 138] width 52 height 23
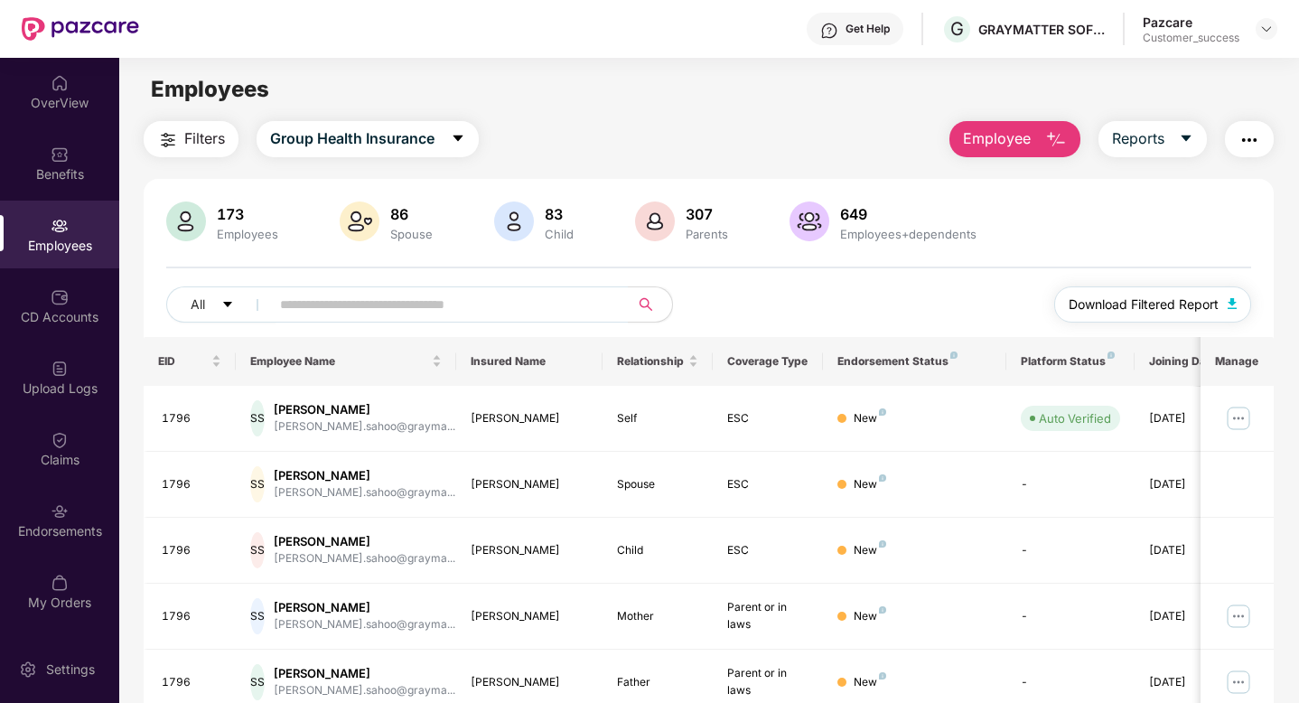
click at [1127, 301] on span "Download Filtered Report" at bounding box center [1144, 305] width 150 height 20
click at [1133, 134] on span "Reports" at bounding box center [1138, 138] width 52 height 23
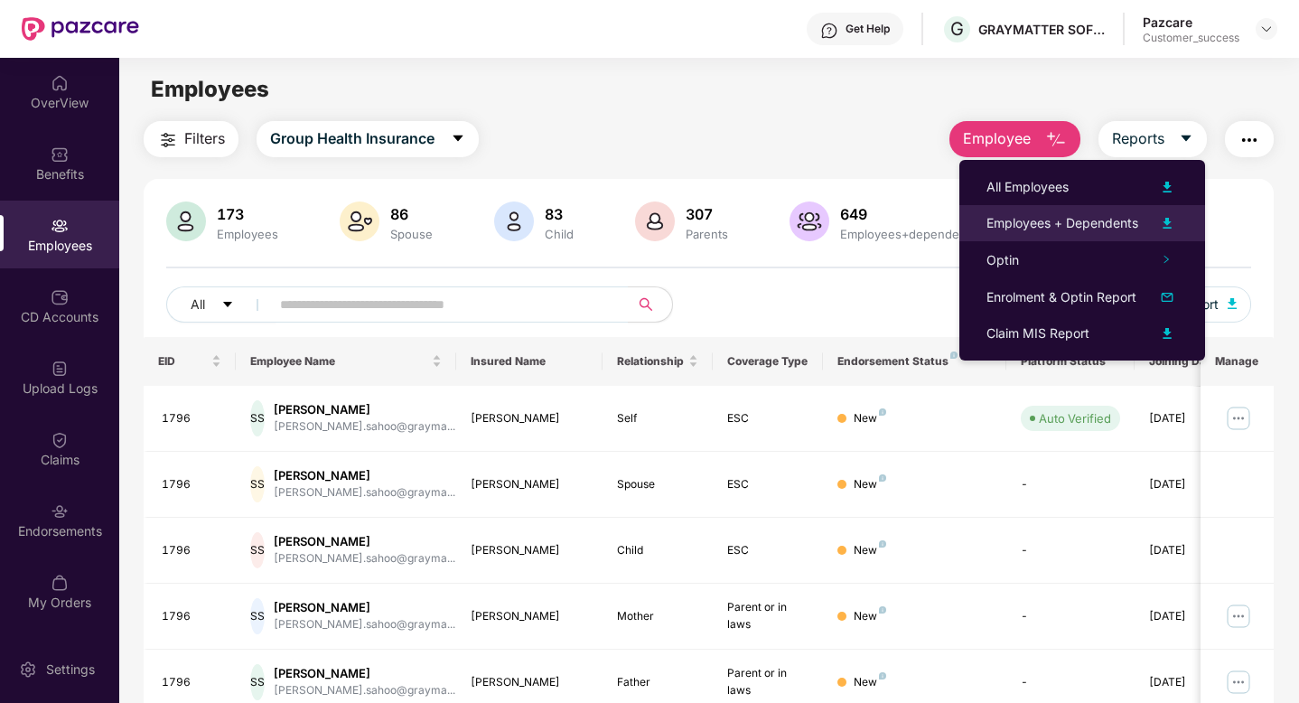
click at [1110, 223] on div "Employees + Dependents" at bounding box center [1063, 223] width 152 height 20
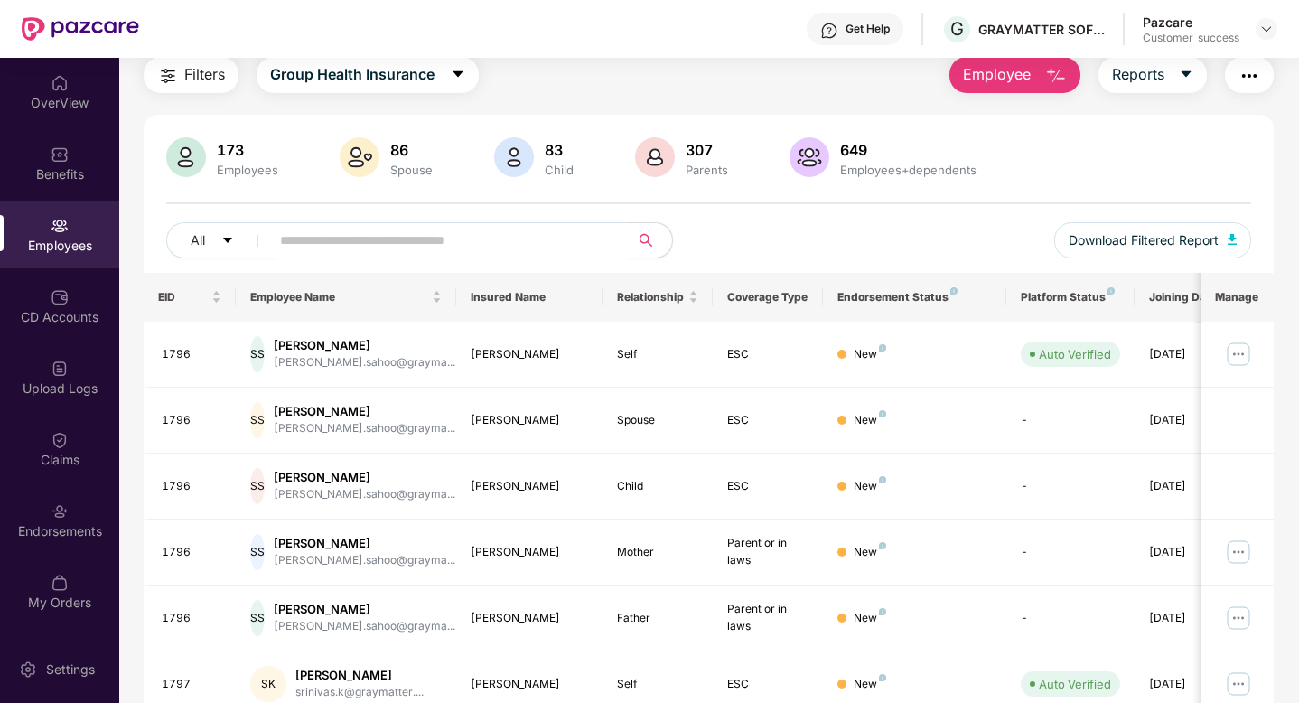
scroll to position [0, 0]
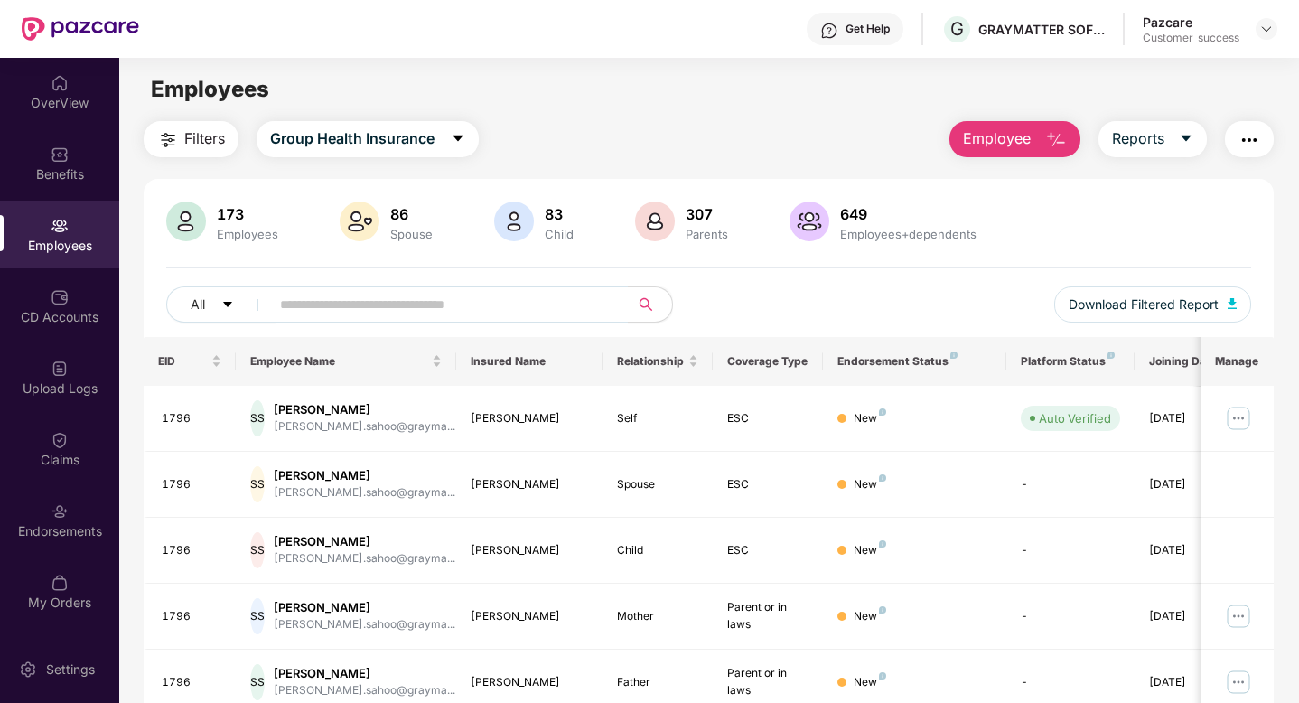
click at [1095, 217] on div "173 Employees 86 Spouse 83 Child 307 Parents 649 Employees+dependents" at bounding box center [708, 222] width 1085 height 43
click at [391, 162] on div "Filters Group Health Insurance Employee Reports 173 Employees 86 Spouse 83 Chil…" at bounding box center [709, 615] width 1130 height 989
click at [381, 141] on span "Group Health Insurance" at bounding box center [352, 138] width 164 height 23
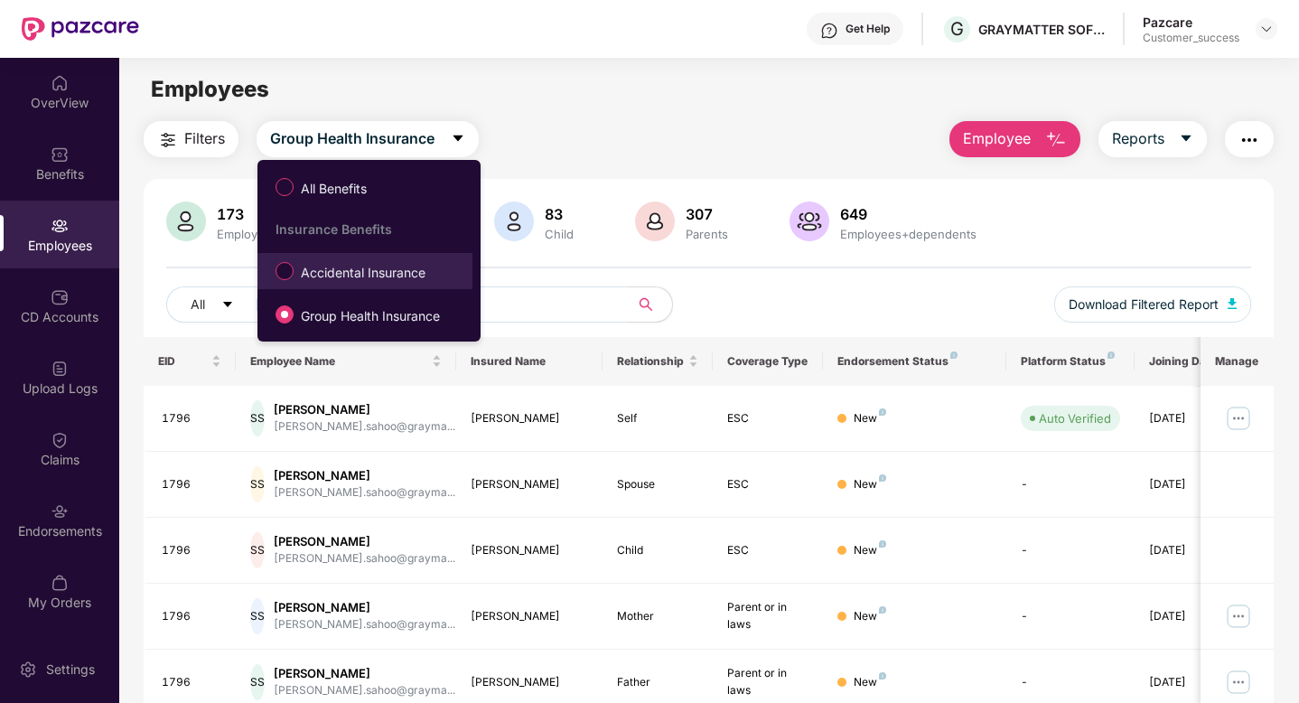
click at [350, 273] on span "Accidental Insurance" at bounding box center [363, 273] width 139 height 20
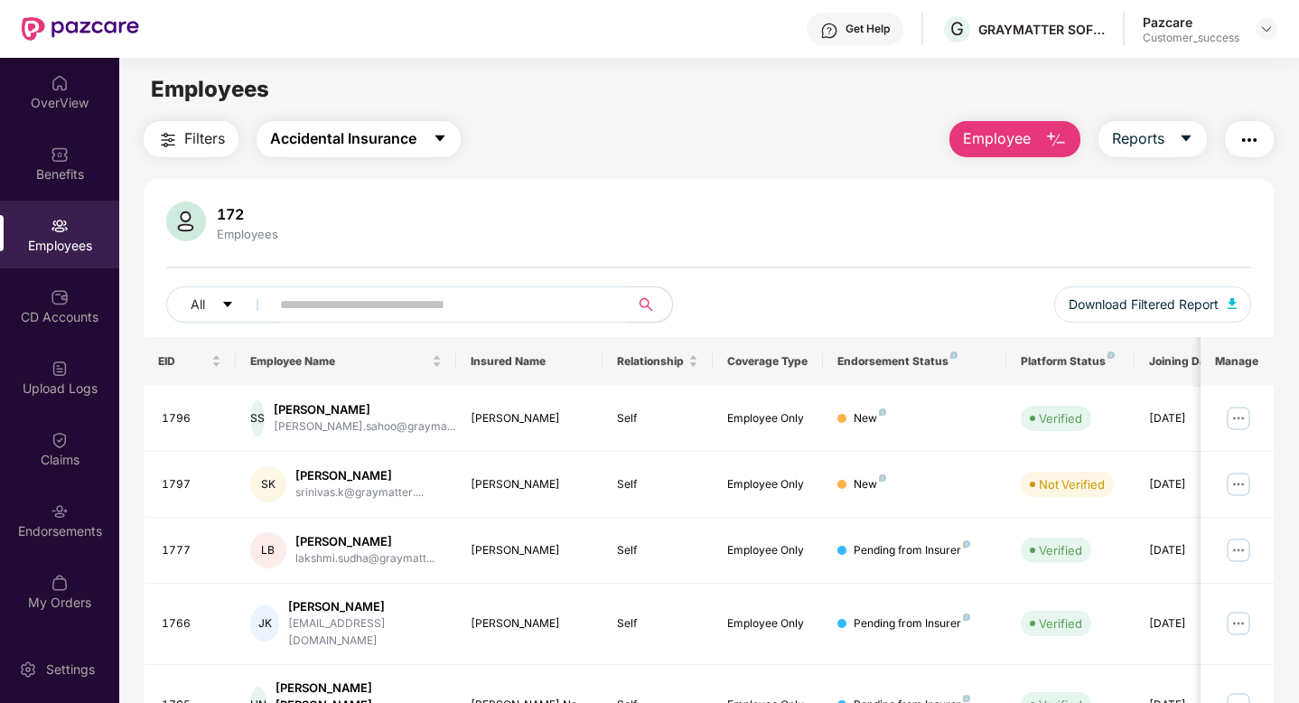
click at [342, 129] on span "Accidental Insurance" at bounding box center [343, 138] width 146 height 23
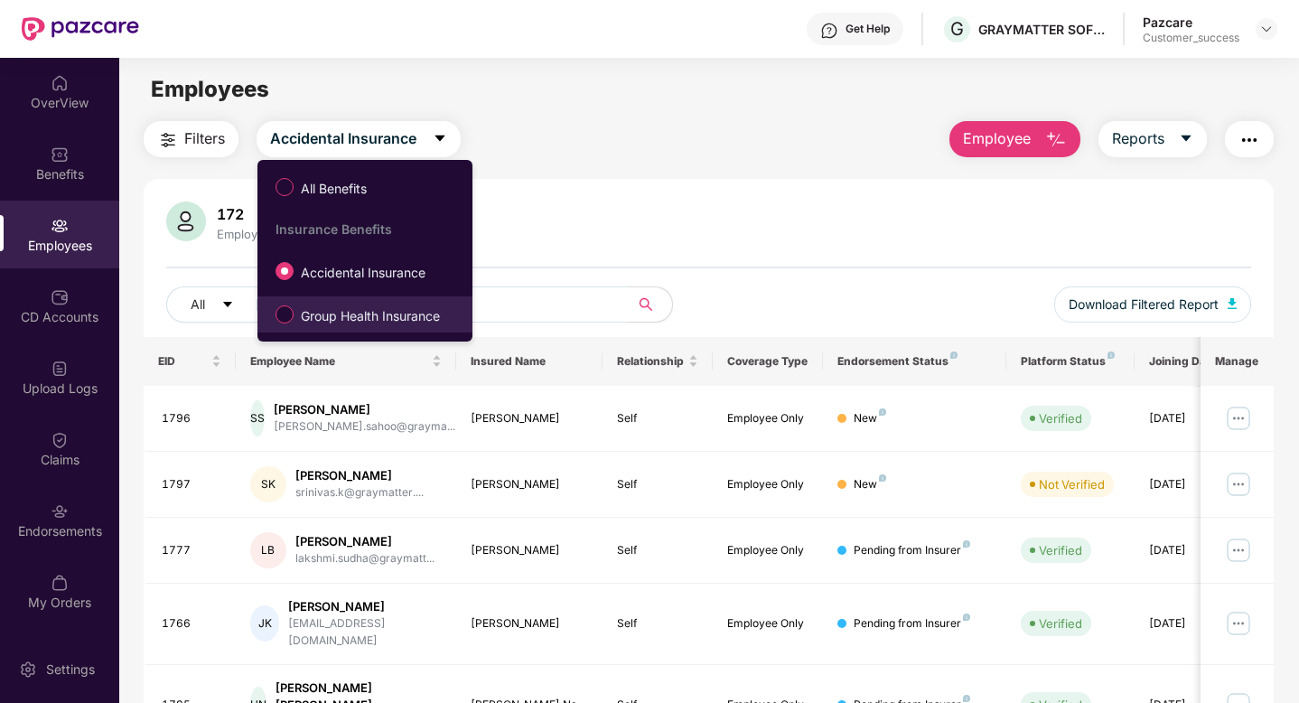
click at [394, 316] on span "Group Health Insurance" at bounding box center [371, 316] width 154 height 20
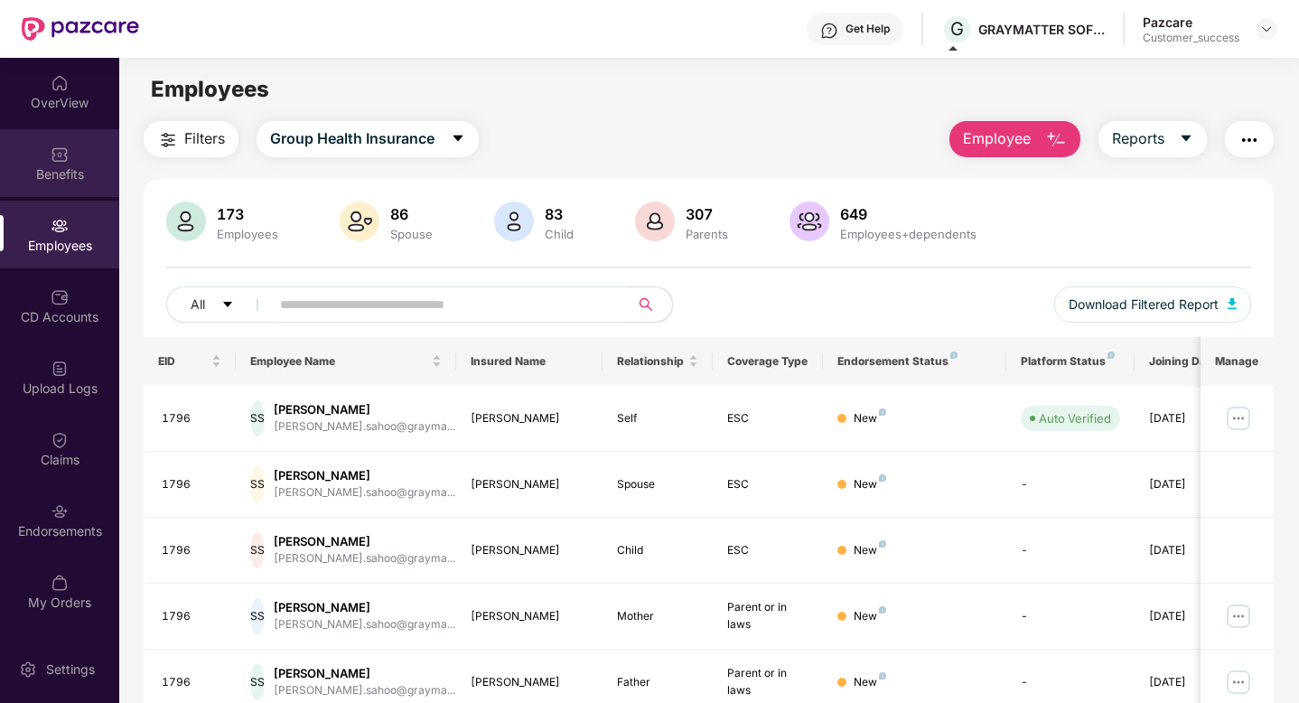
click at [19, 165] on div "Benefits" at bounding box center [59, 174] width 119 height 18
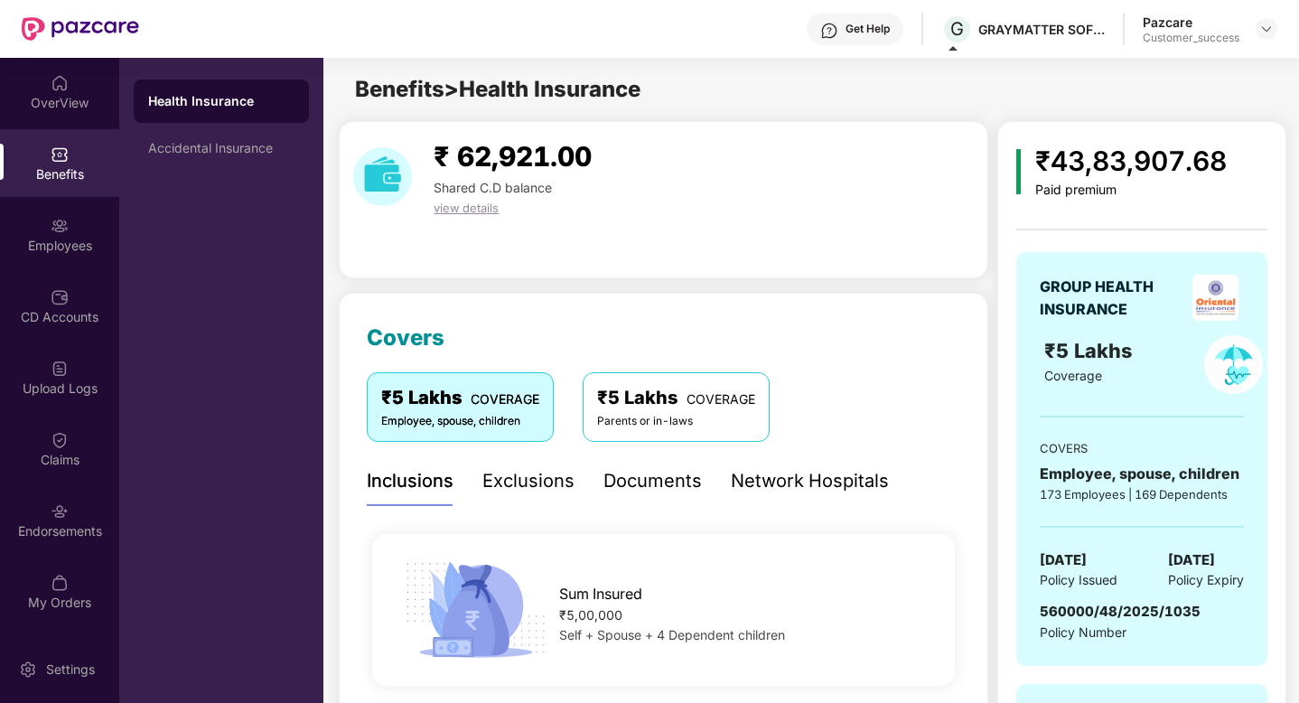
click at [608, 484] on div "Documents" at bounding box center [652, 481] width 98 height 28
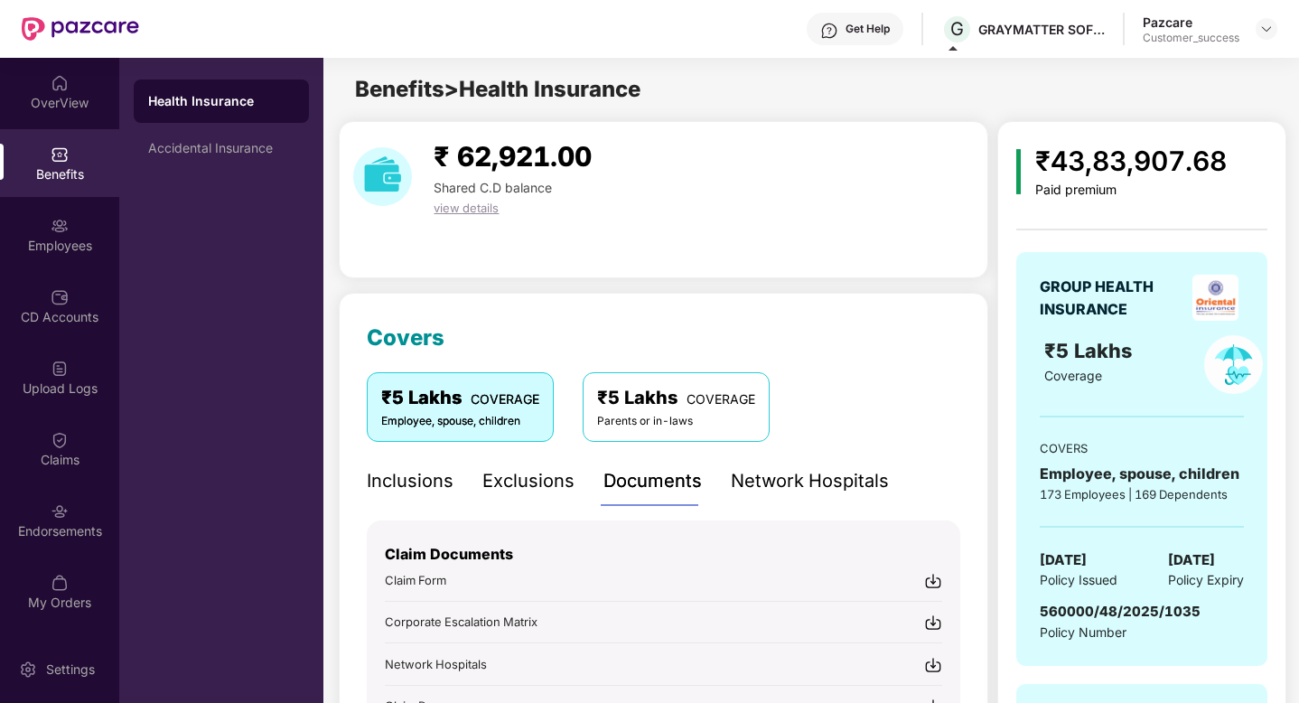
scroll to position [219, 0]
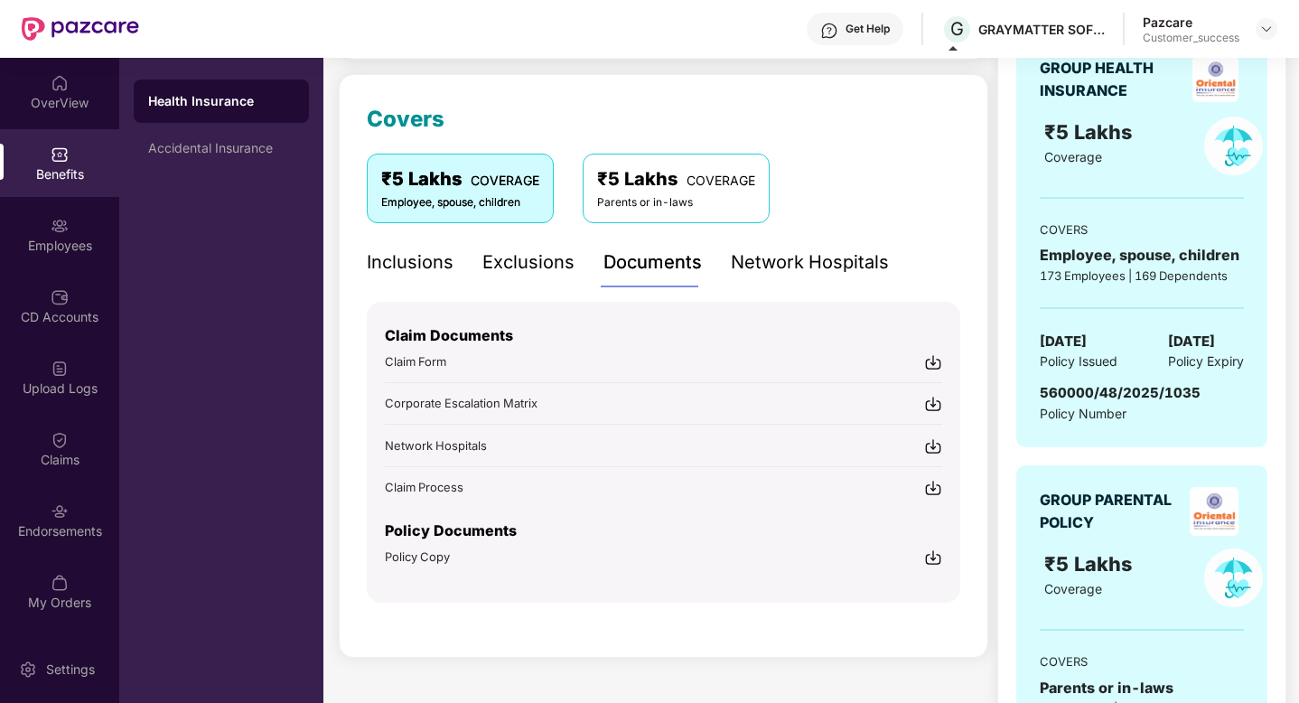
click at [936, 550] on img at bounding box center [933, 557] width 18 height 18
click at [690, 94] on div "Covers ₹5 Lakhs COVERAGE Employee, spouse, children ₹5 Lakhs COVERAGE Parents o…" at bounding box center [664, 366] width 650 height 584
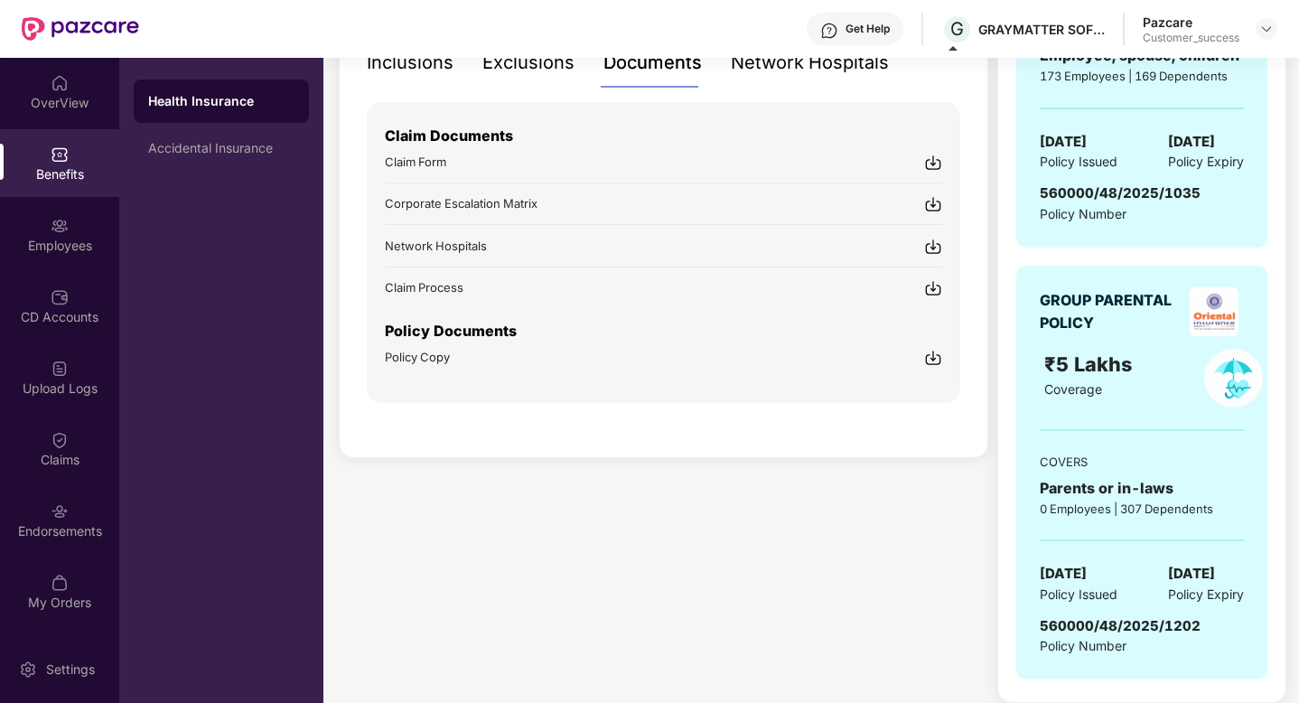
scroll to position [433, 0]
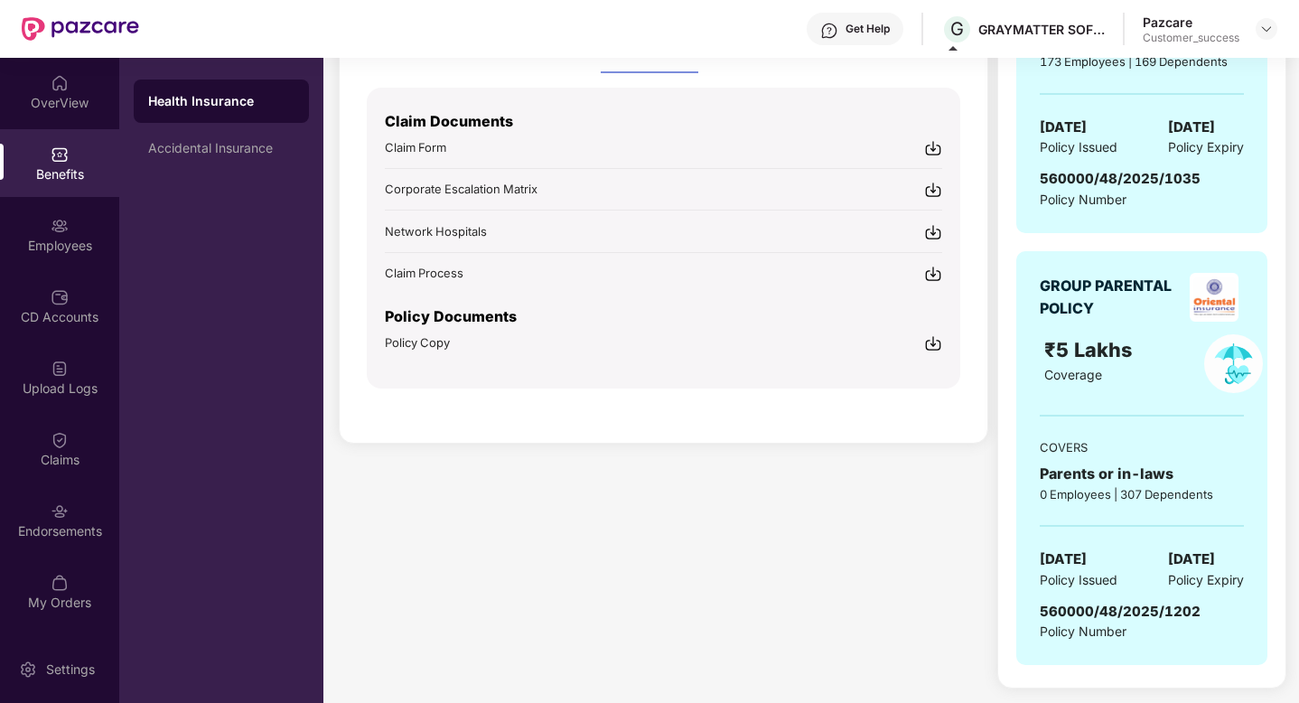
click at [1134, 387] on div "₹5 Lakhs Coverage" at bounding box center [1109, 363] width 151 height 59
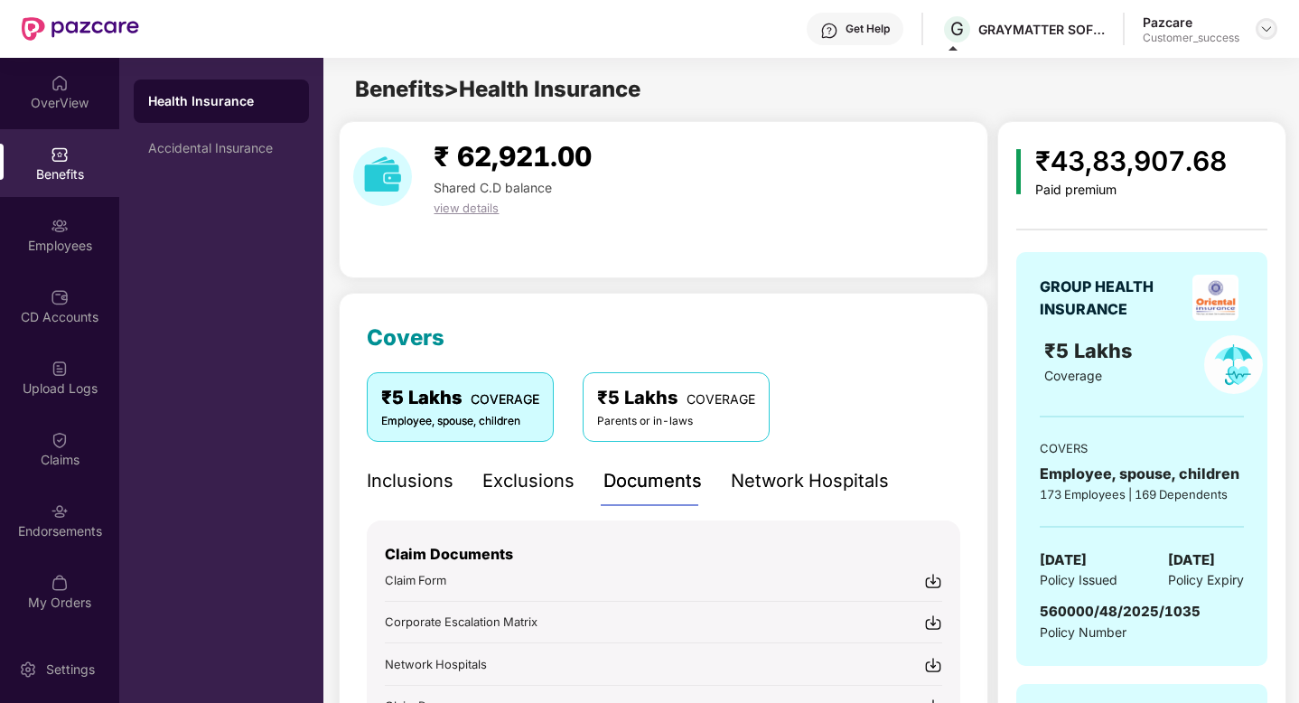
click at [1260, 33] on img at bounding box center [1266, 29] width 14 height 14
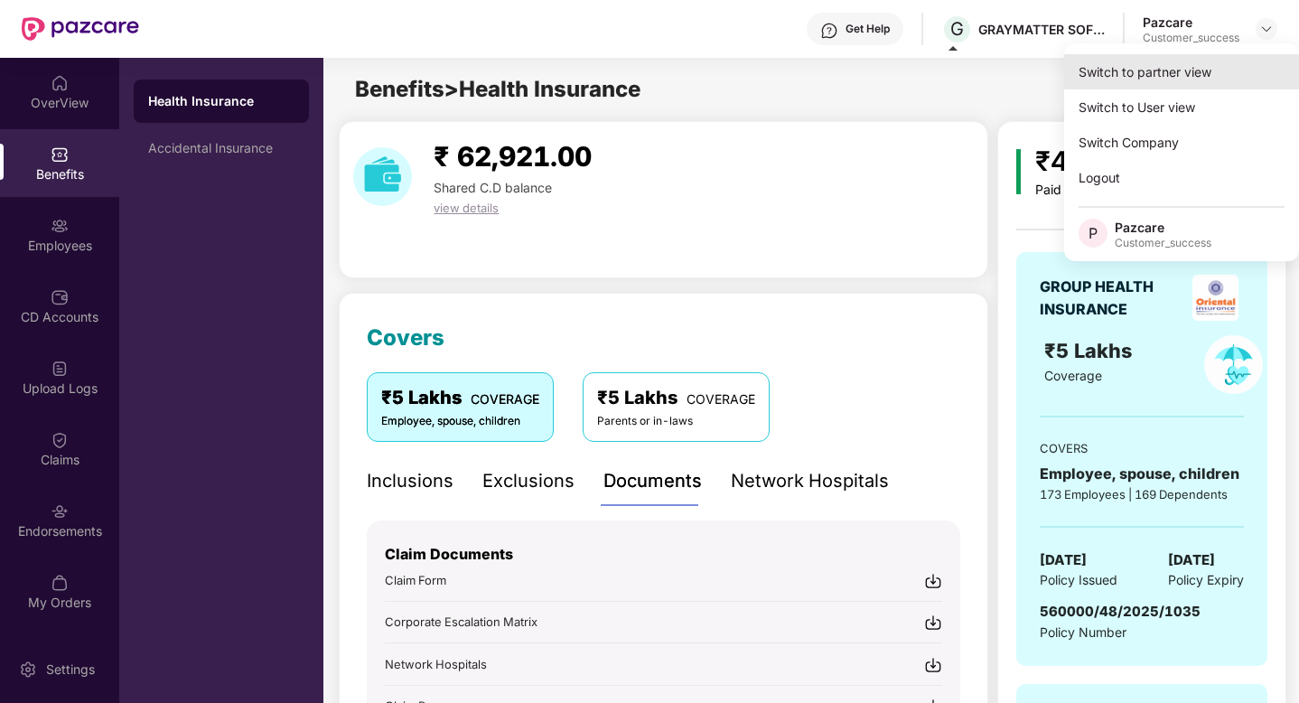
click at [1212, 67] on div "Switch to partner view" at bounding box center [1181, 71] width 235 height 35
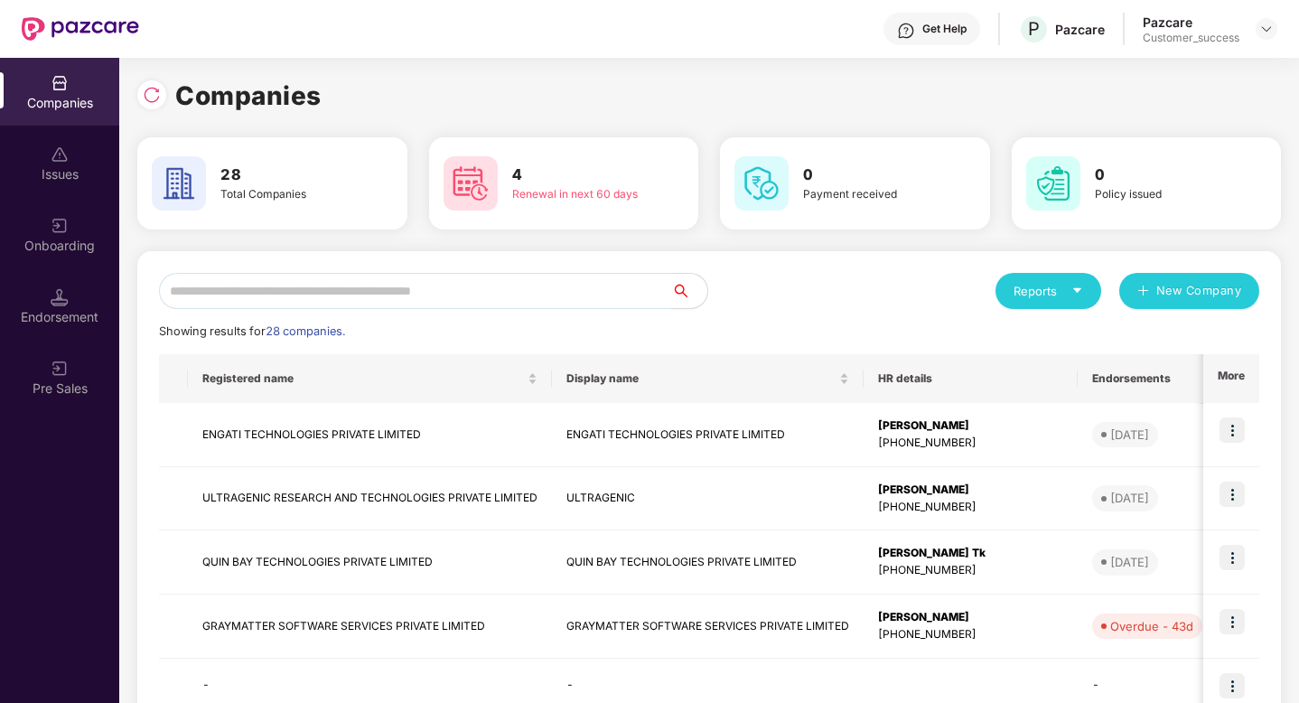
click at [522, 284] on input "text" at bounding box center [415, 291] width 512 height 36
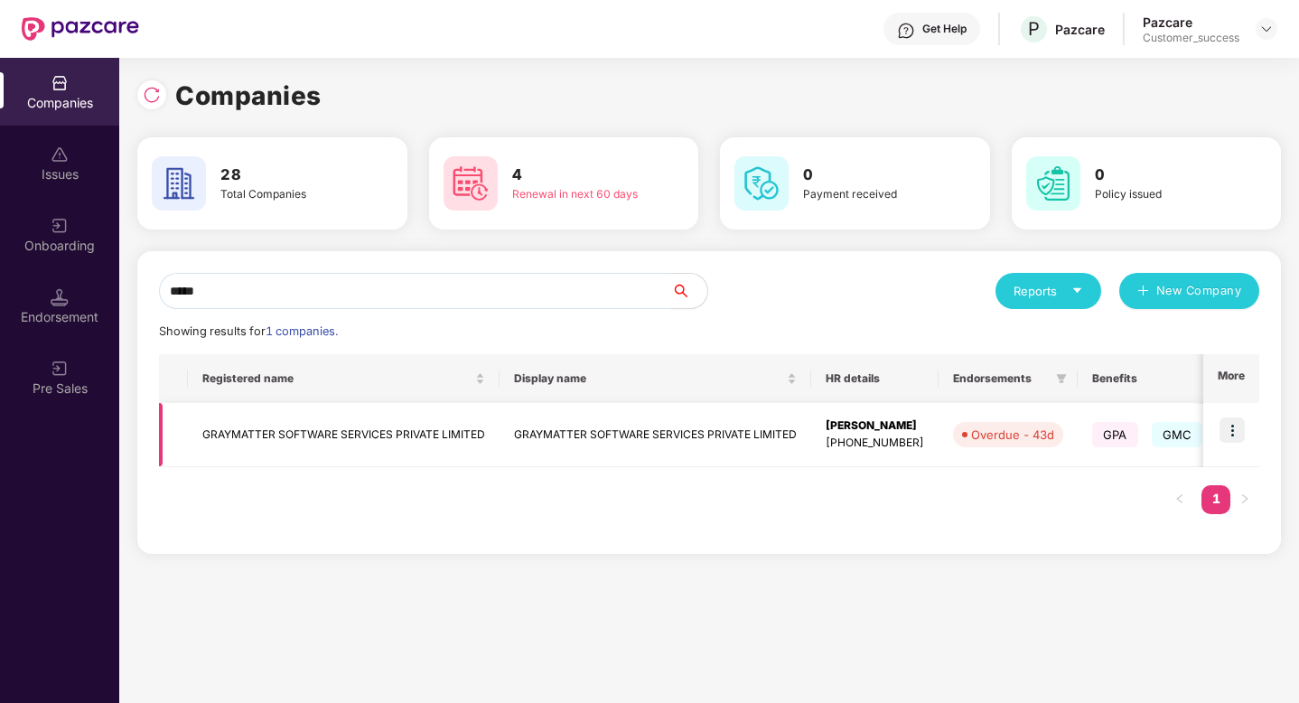
type input "*****"
click at [622, 440] on td "GRAYMATTER SOFTWARE SERVICES PRIVATE LIMITED" at bounding box center [656, 435] width 312 height 64
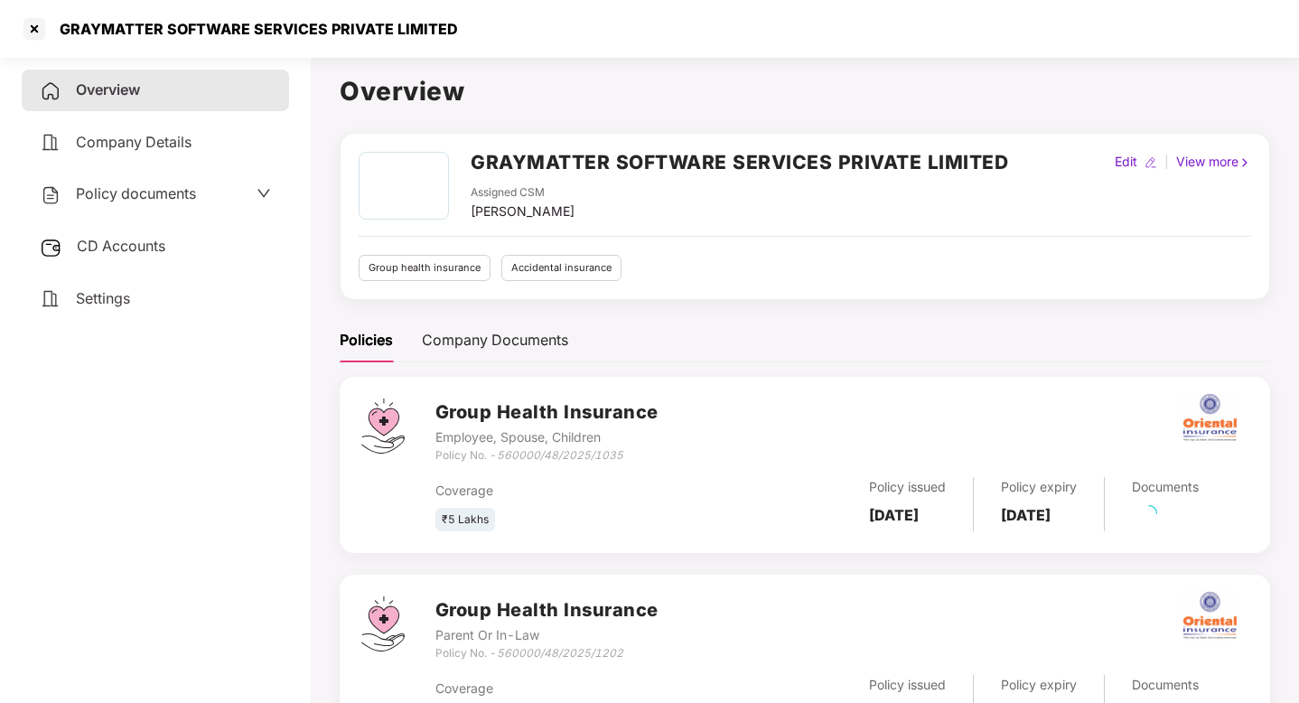
click at [182, 186] on span "Policy documents" at bounding box center [136, 193] width 120 height 18
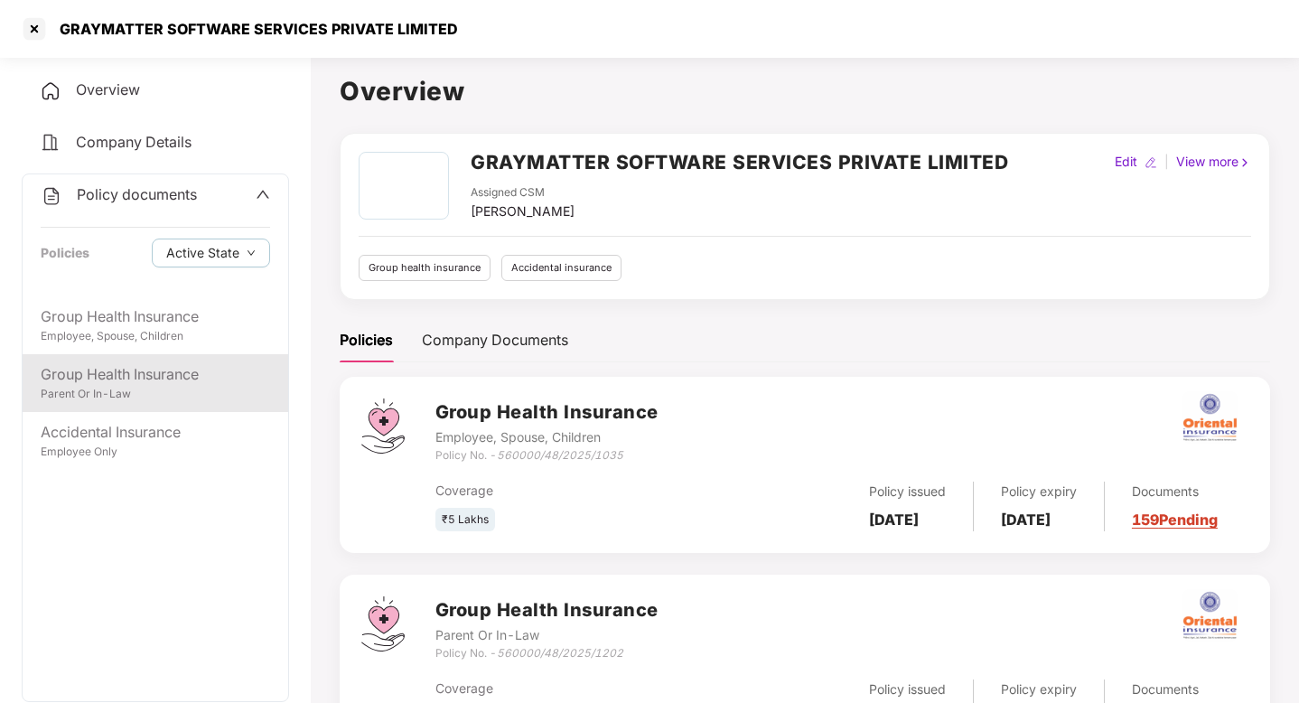
click at [177, 376] on div "Group Health Insurance" at bounding box center [155, 374] width 229 height 23
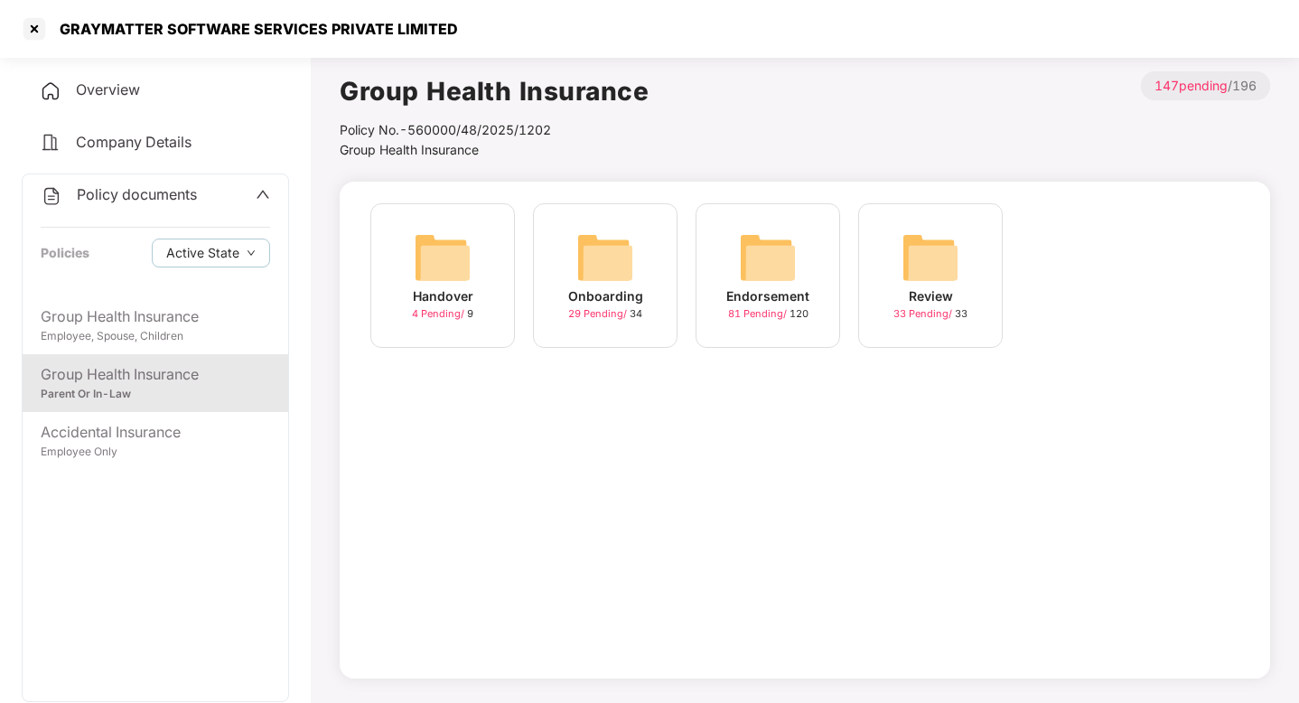
click at [570, 287] on div "Onboarding" at bounding box center [605, 296] width 75 height 20
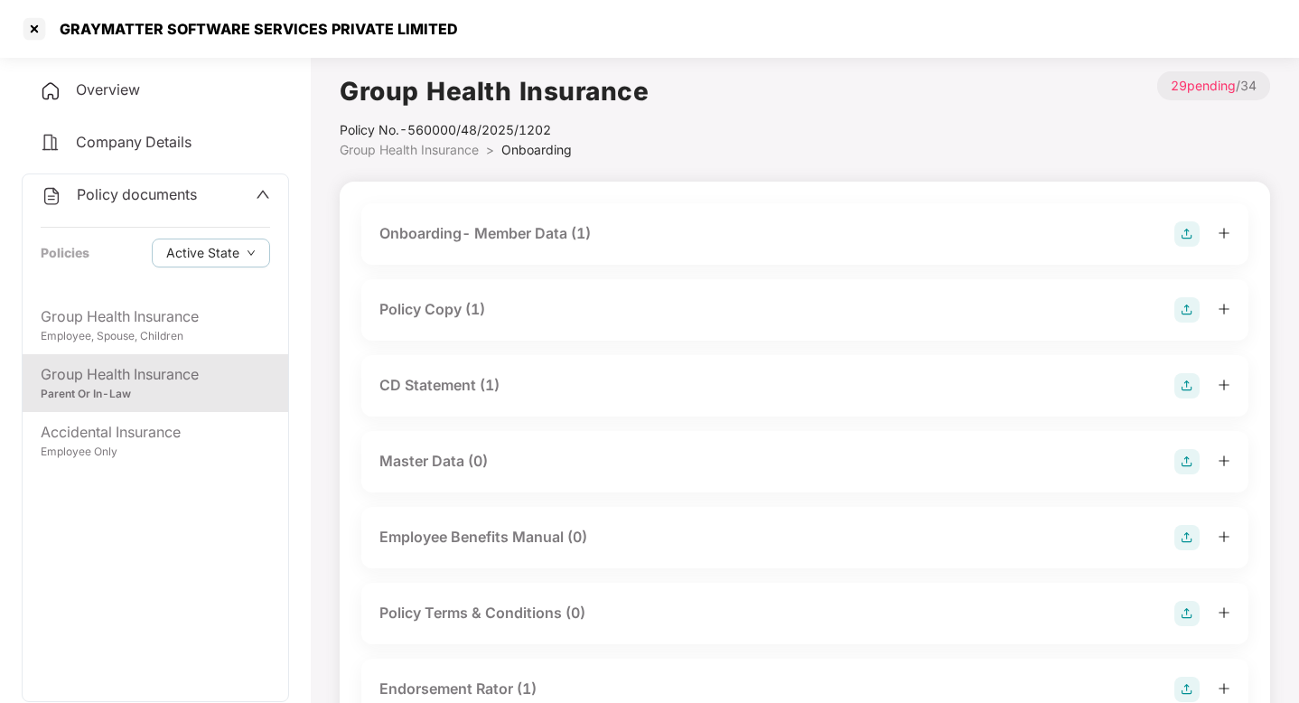
click at [503, 309] on div "Policy Copy (1)" at bounding box center [804, 309] width 851 height 25
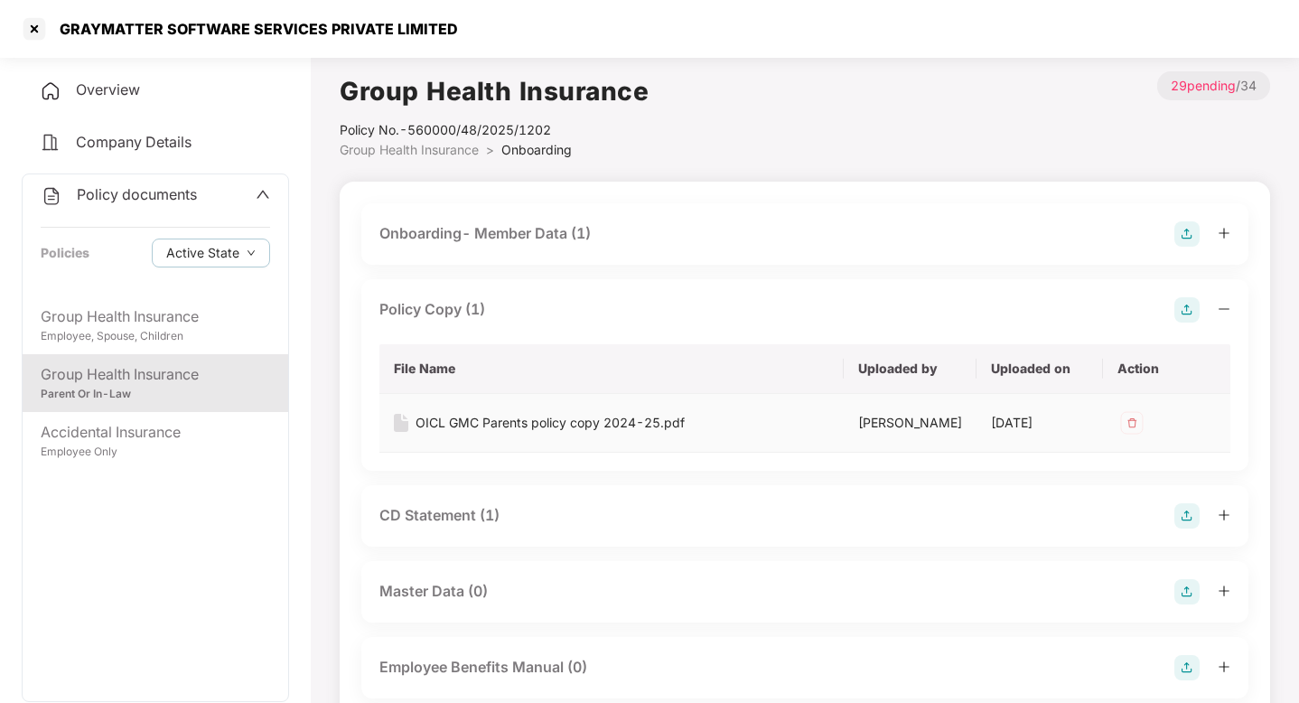
click at [544, 420] on div "OICL GMC Parents policy copy 2024-25.pdf" at bounding box center [550, 423] width 269 height 20
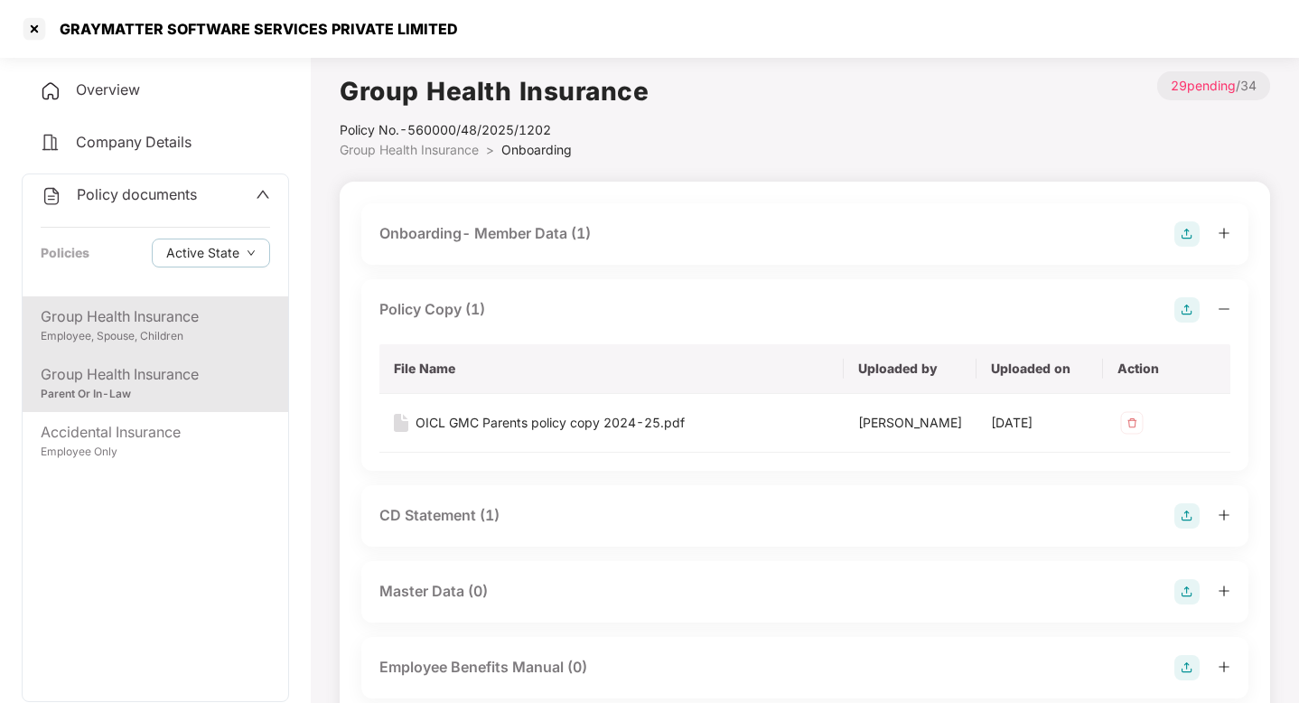
click at [232, 314] on div "Group Health Insurance" at bounding box center [155, 316] width 229 height 23
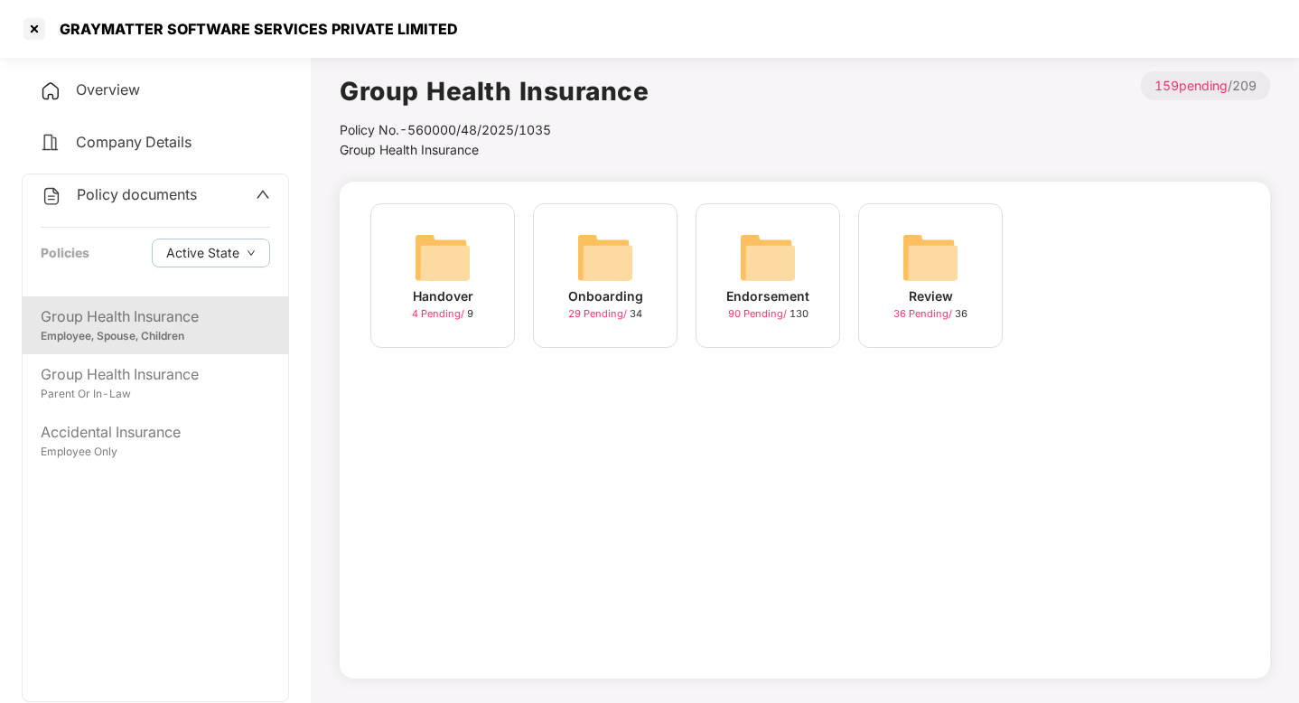
click at [579, 311] on span "29 Pending /" at bounding box center [598, 313] width 61 height 13
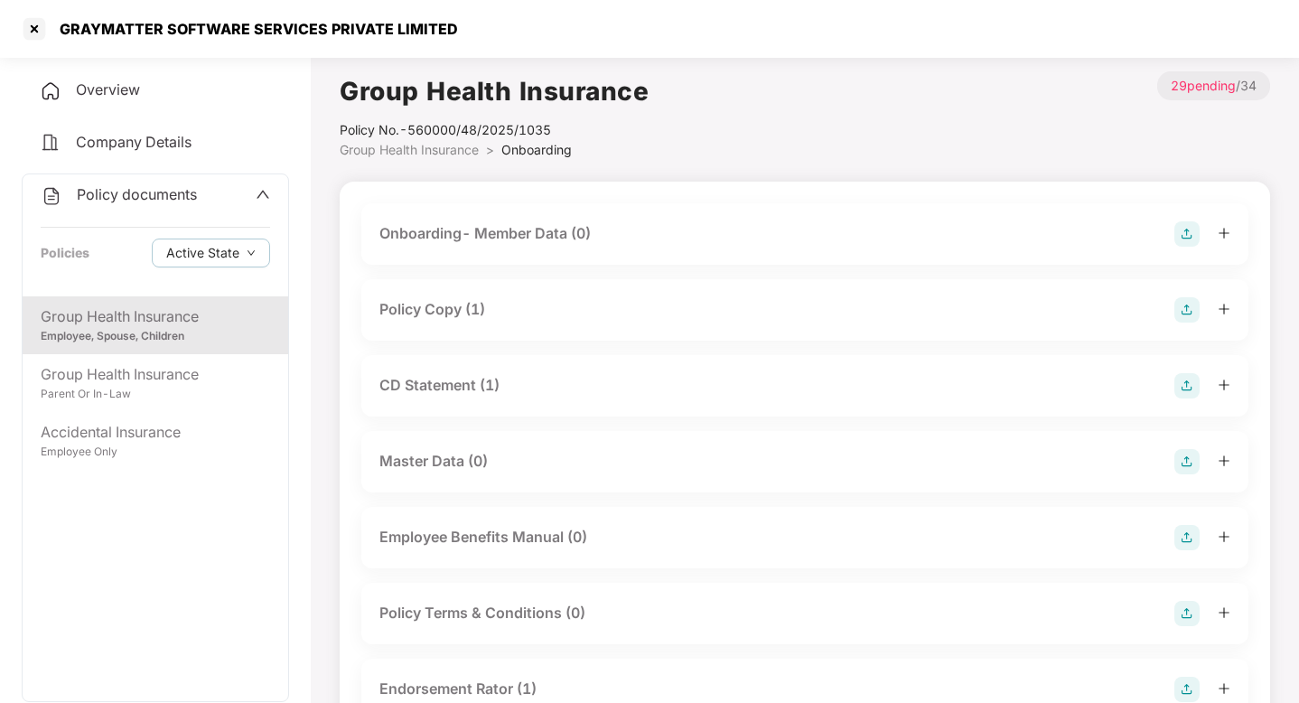
click at [521, 323] on div "Policy Copy (1)" at bounding box center [804, 309] width 887 height 61
click at [518, 317] on div "Policy Copy (1)" at bounding box center [804, 309] width 851 height 25
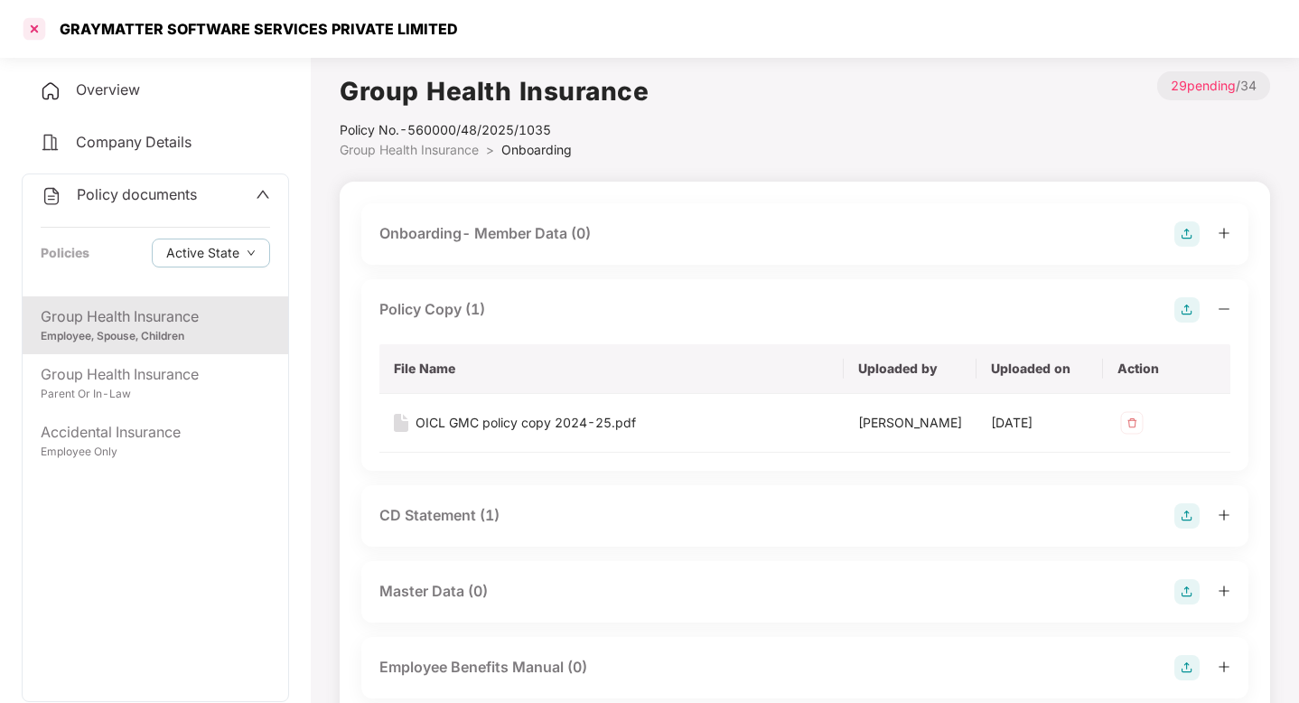
click at [34, 23] on div at bounding box center [34, 28] width 29 height 29
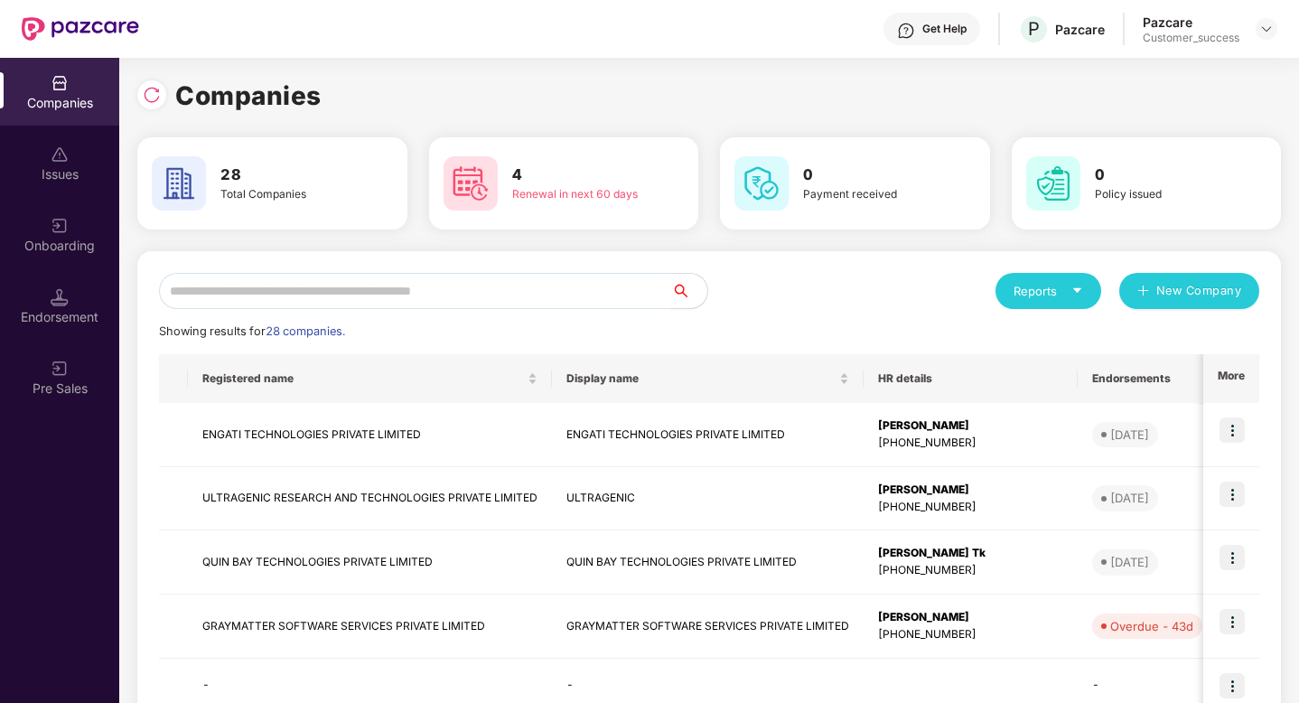
click at [413, 290] on input "text" at bounding box center [415, 291] width 512 height 36
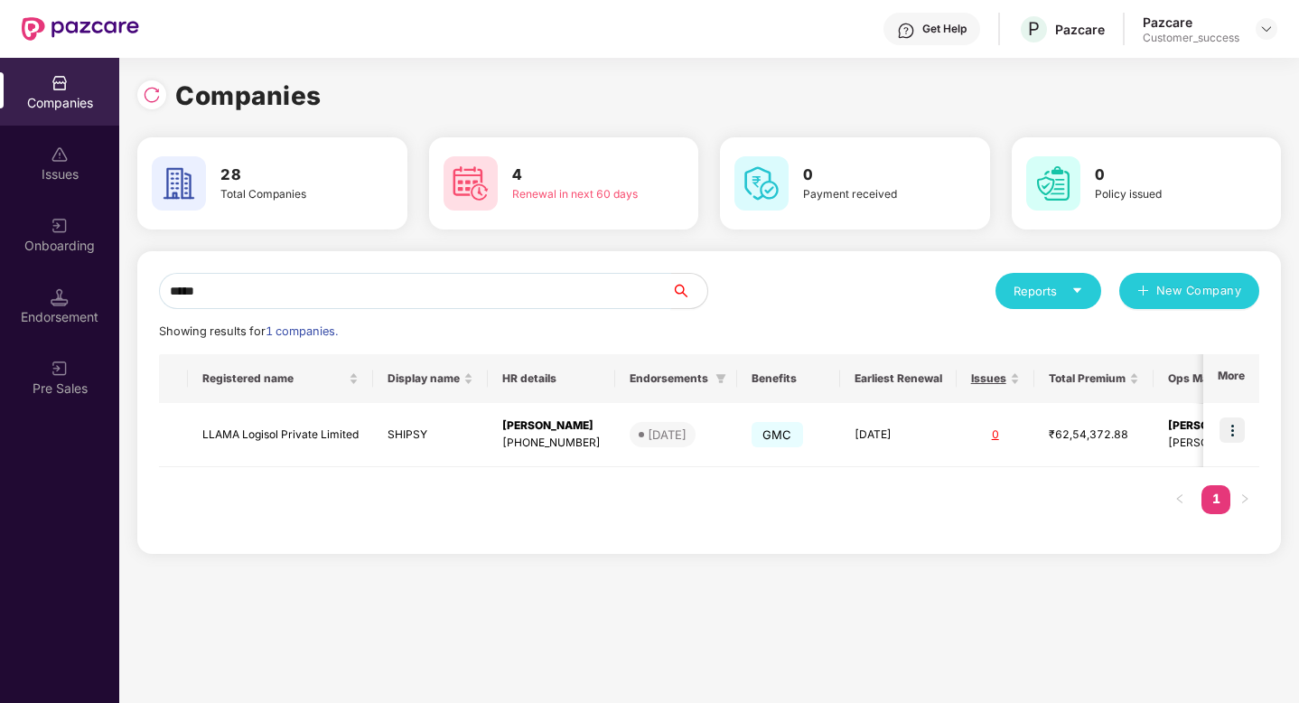
type input "*****"
